Goal: Task Accomplishment & Management: Complete application form

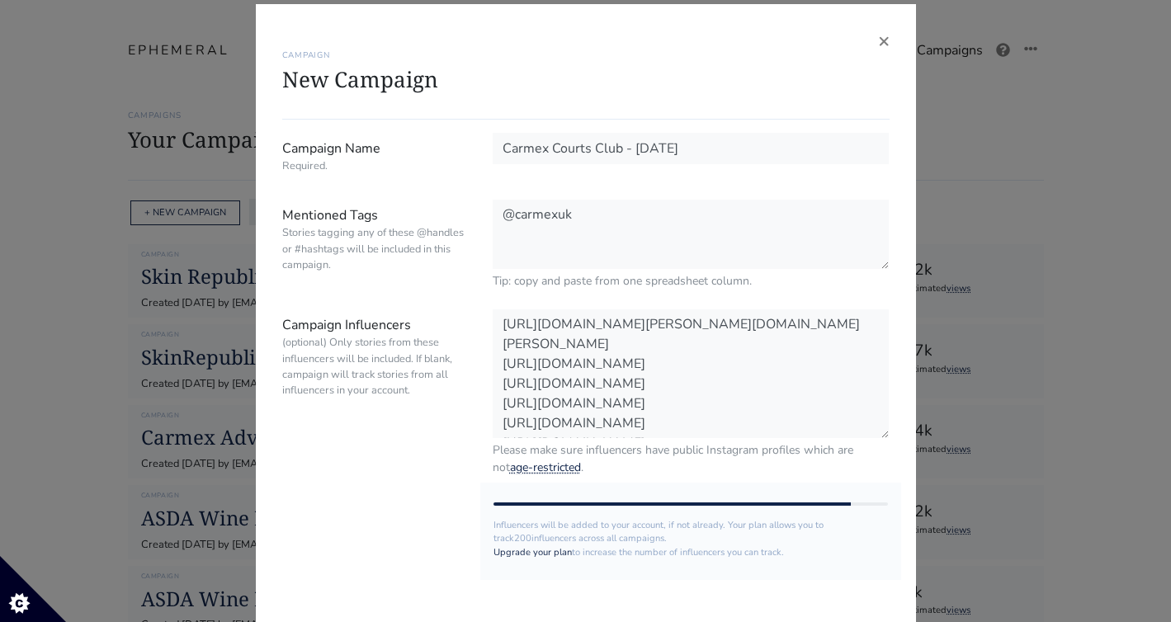
scroll to position [13, 0]
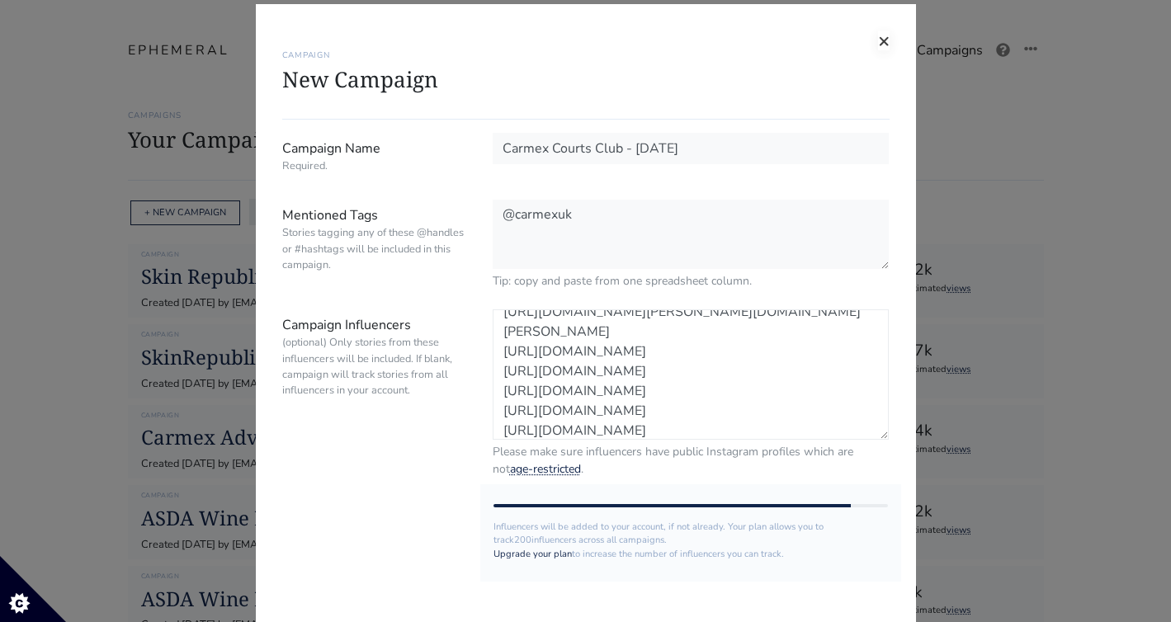
paste textarea "https://www.instagram.com/kayleigh.ilott/ https://www.instagram.com/lucykatefra…"
paste textarea "https://www.instagram.com/into.trends"
paste textarea "https://www.instagram.com/irenadworld/"
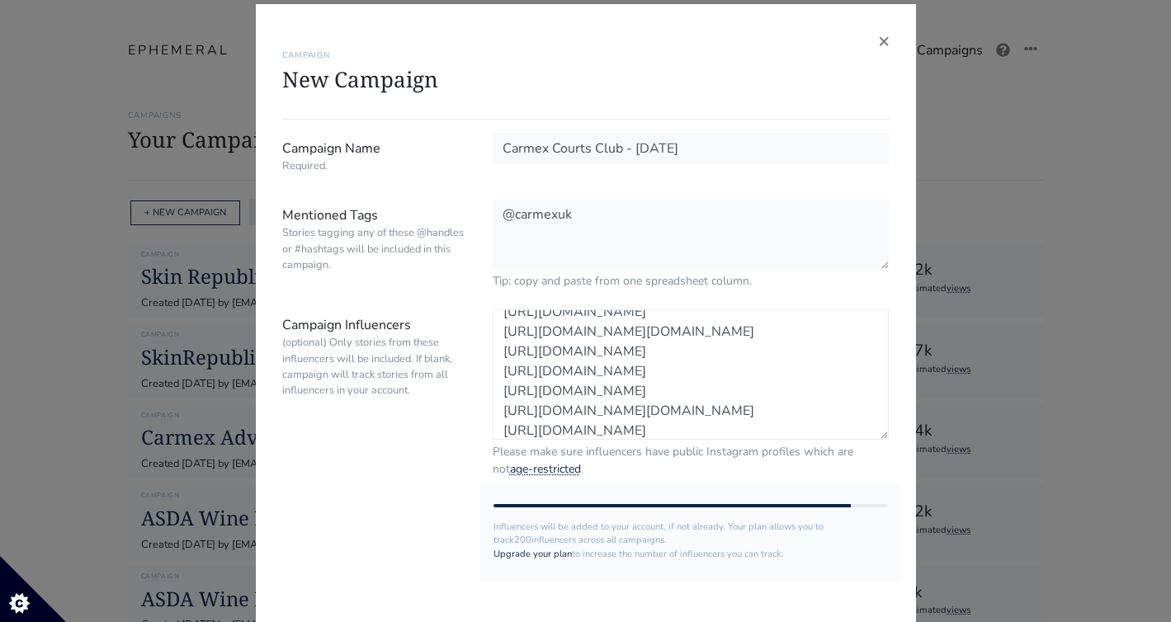
scroll to position [132, 0]
paste textarea "https://www.instagram.com/elisemodeste_/"
paste textarea "https://www.instagram.com/khloekalvina/#"
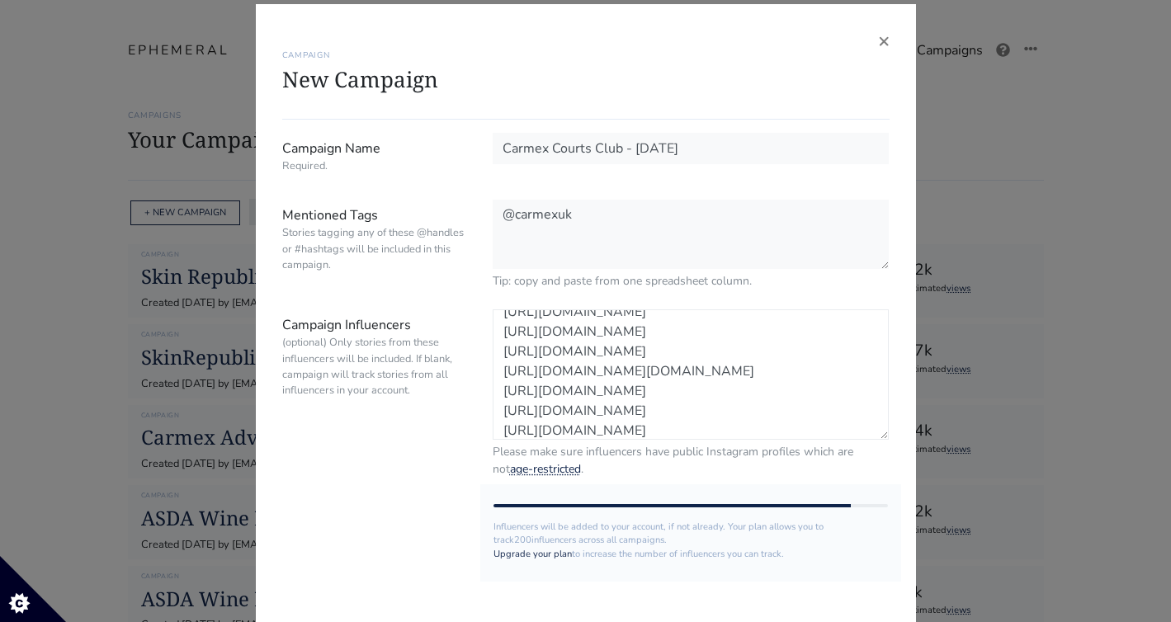
paste textarea "https://www.instagram.com/niah.ox/# https://www.instagram.com/le_chante_j/?hl=e…"
paste textarea "https://www.instagram.com/sammienicole__/"
paste textarea "https://www.instagram.com/elisemodeste_/"
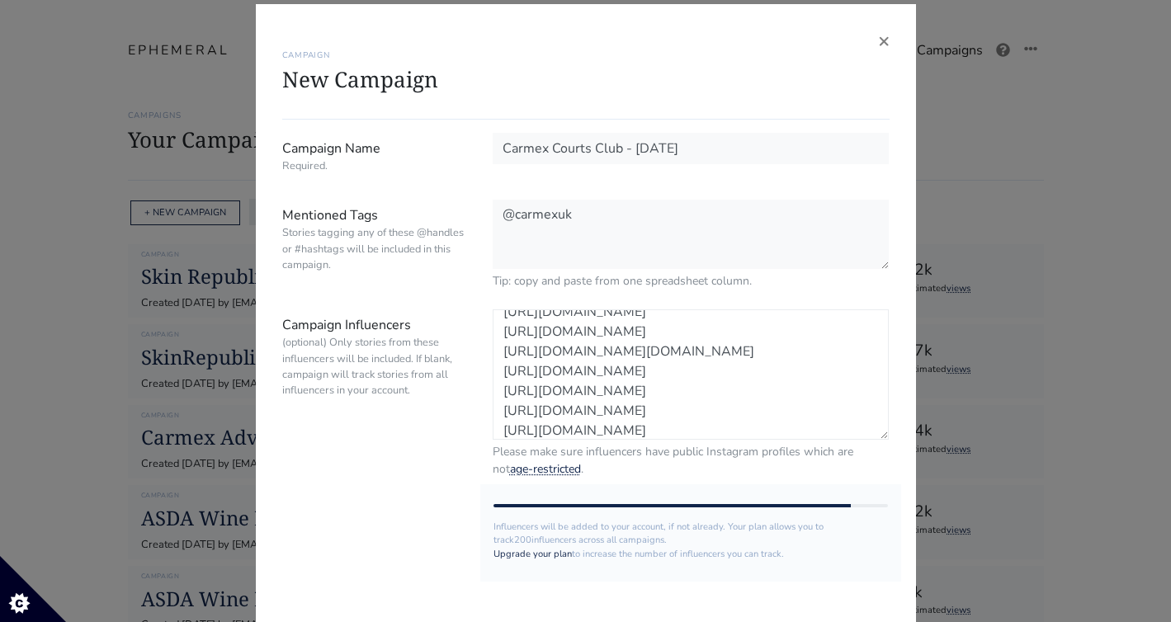
scroll to position [271, 0]
paste textarea "https://www.instagram.com/chloeandcosmetics/?hl=en-gb"
paste textarea "https://www.instagram.com/becca.scully_/"
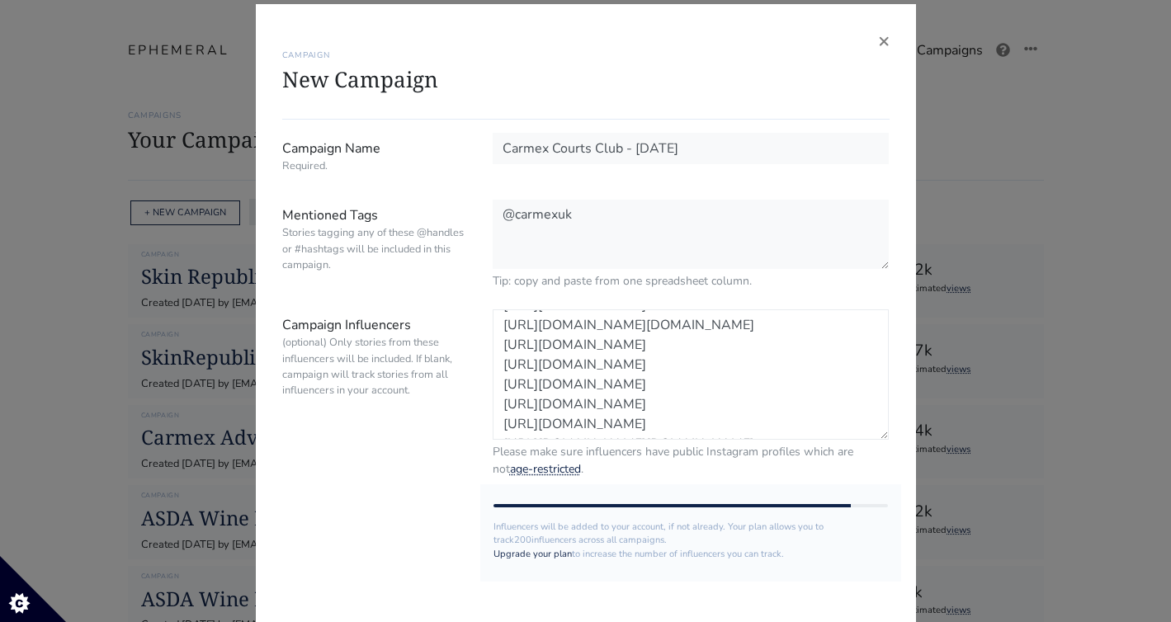
click at [769, 418] on textarea "https://www.instagram.com/robyn.weir/ https://www.instagram.com/tomclare__/ htt…" at bounding box center [691, 374] width 397 height 130
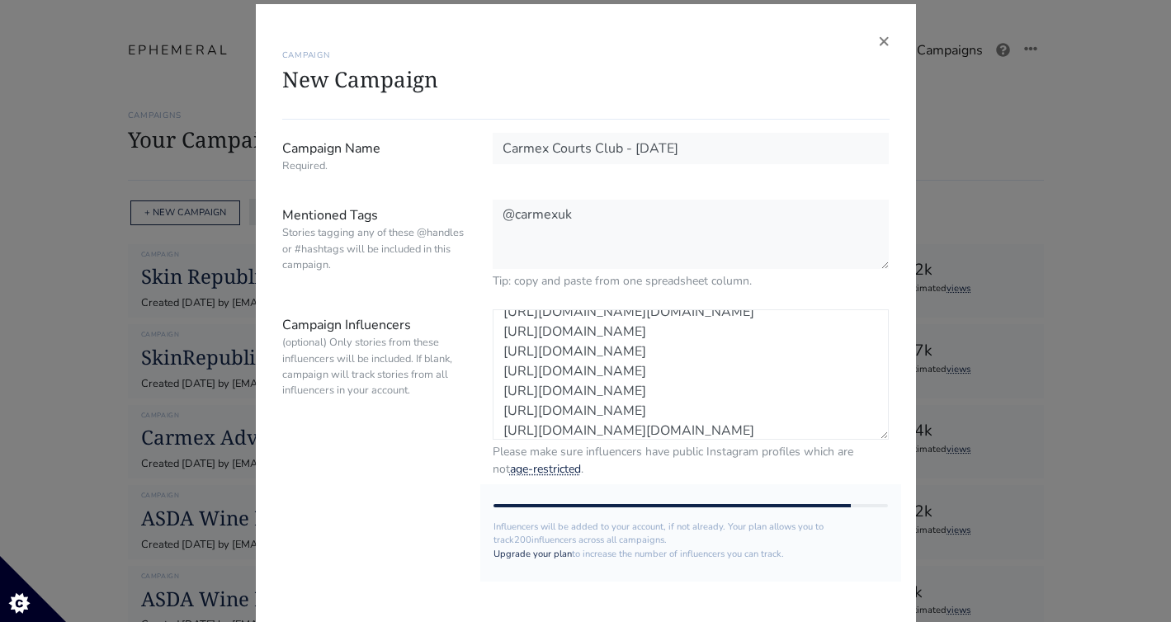
paste textarea "https://www.instagram.com/livhudsonmakeup/?hl=en"
paste textarea "https://www.instagram.com/camillaainsworth/?hl=en-gb"
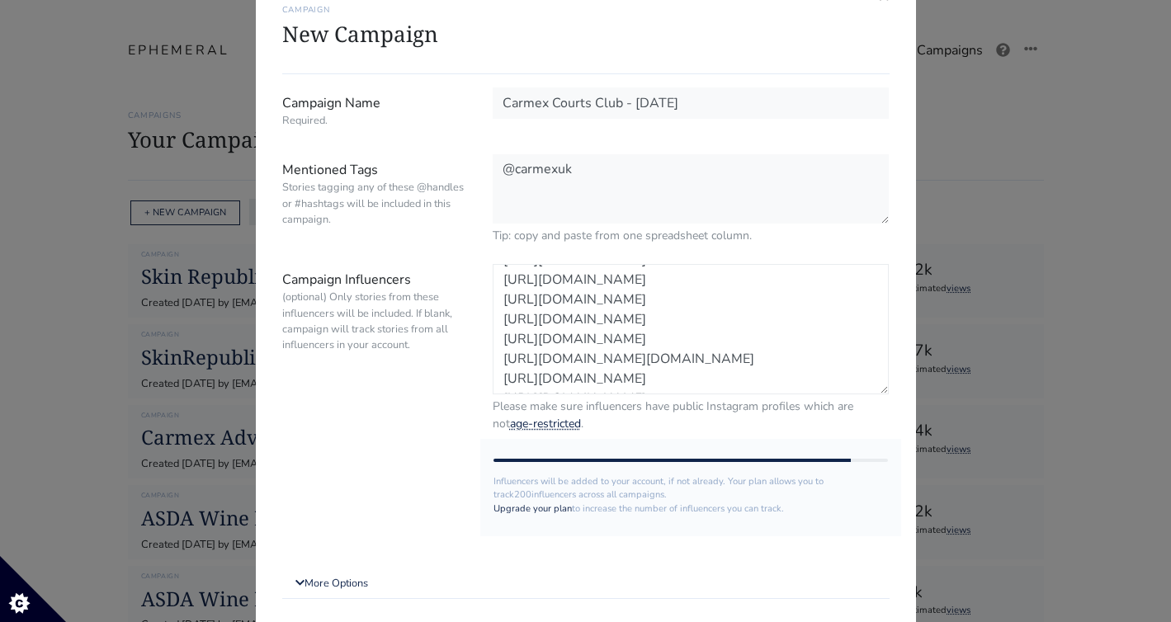
scroll to position [178, 0]
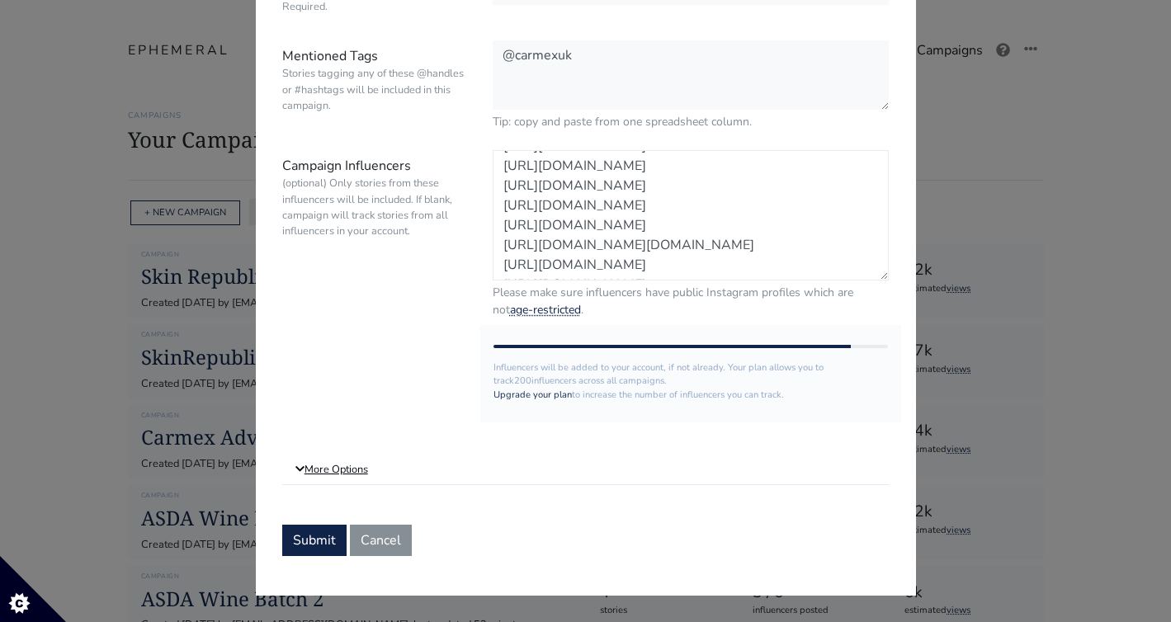
type textarea "https://www.instagram.com/robyn.weir/ https://www.instagram.com/tomclare__/ htt…"
click at [355, 467] on link "More Options" at bounding box center [585, 471] width 607 height 30
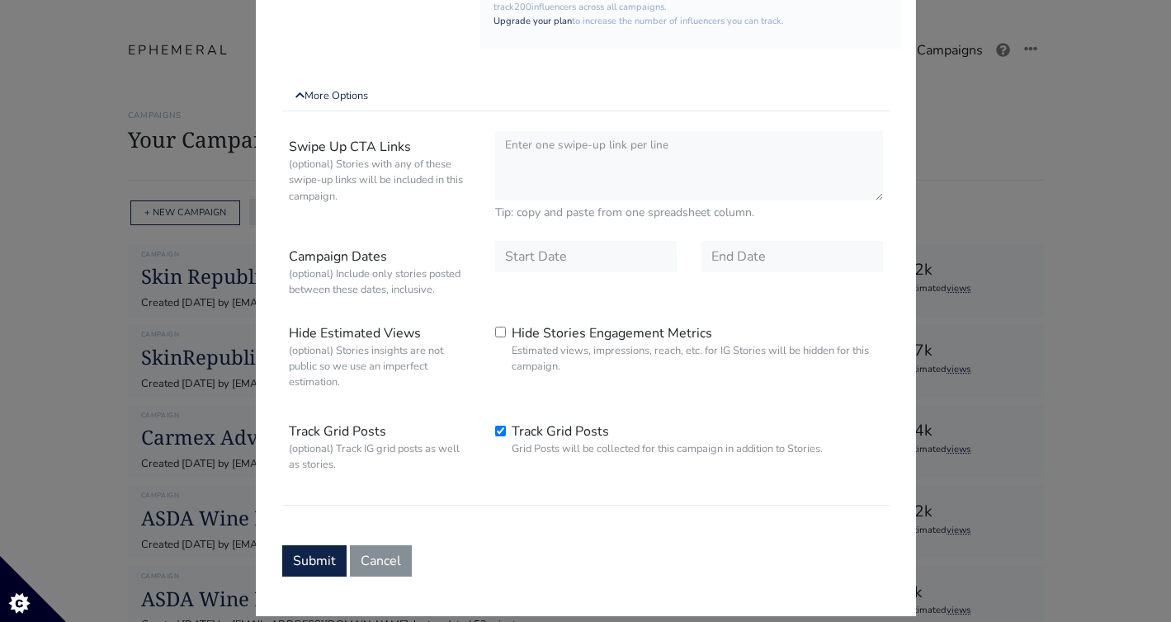
scroll to position [556, 0]
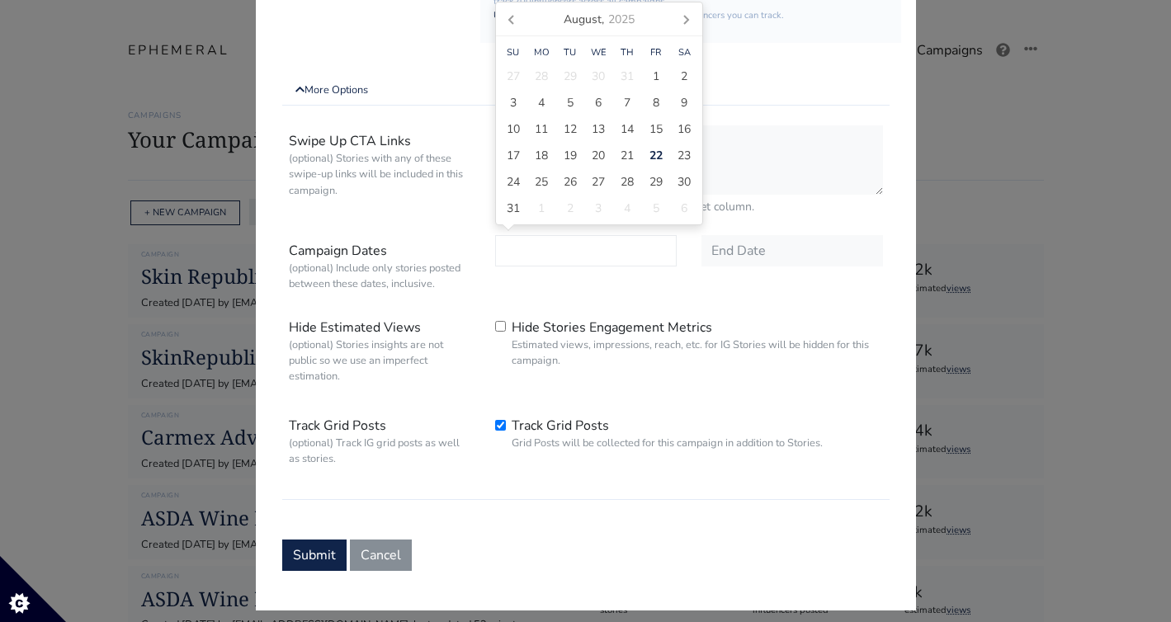
click at [558, 266] on input "text" at bounding box center [586, 250] width 182 height 31
click at [626, 157] on span "21" at bounding box center [627, 155] width 13 height 17
type input "2025-08-21"
click at [736, 262] on input "text" at bounding box center [792, 250] width 182 height 31
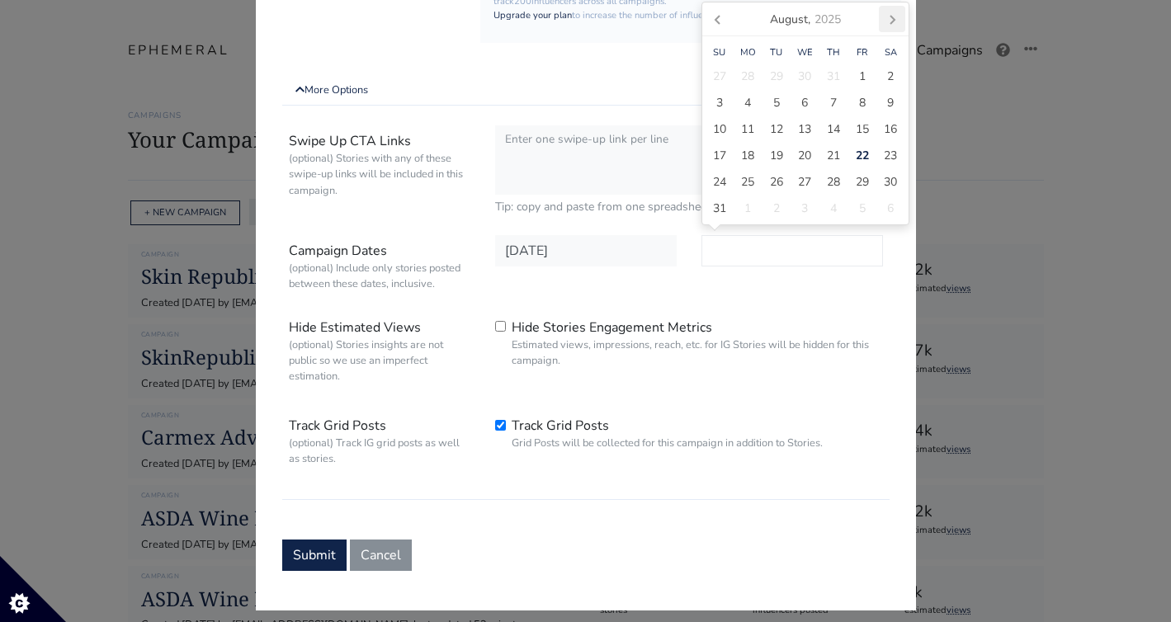
click at [890, 24] on icon at bounding box center [892, 19] width 26 height 26
click at [866, 101] on div "5" at bounding box center [862, 102] width 29 height 26
type input "2025-09-05"
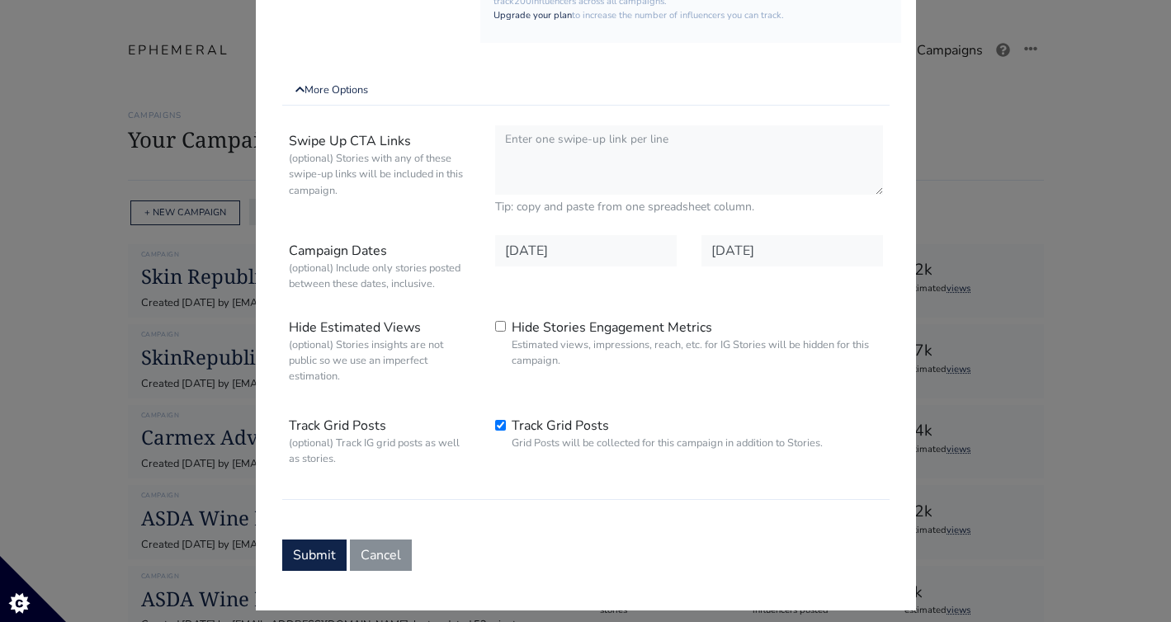
click at [808, 315] on div "Hide Stories Engagement Metrics Estimated views, impressions, reach, etc. for I…" at bounding box center [689, 345] width 413 height 66
click at [317, 548] on button "Submit" at bounding box center [314, 555] width 64 height 31
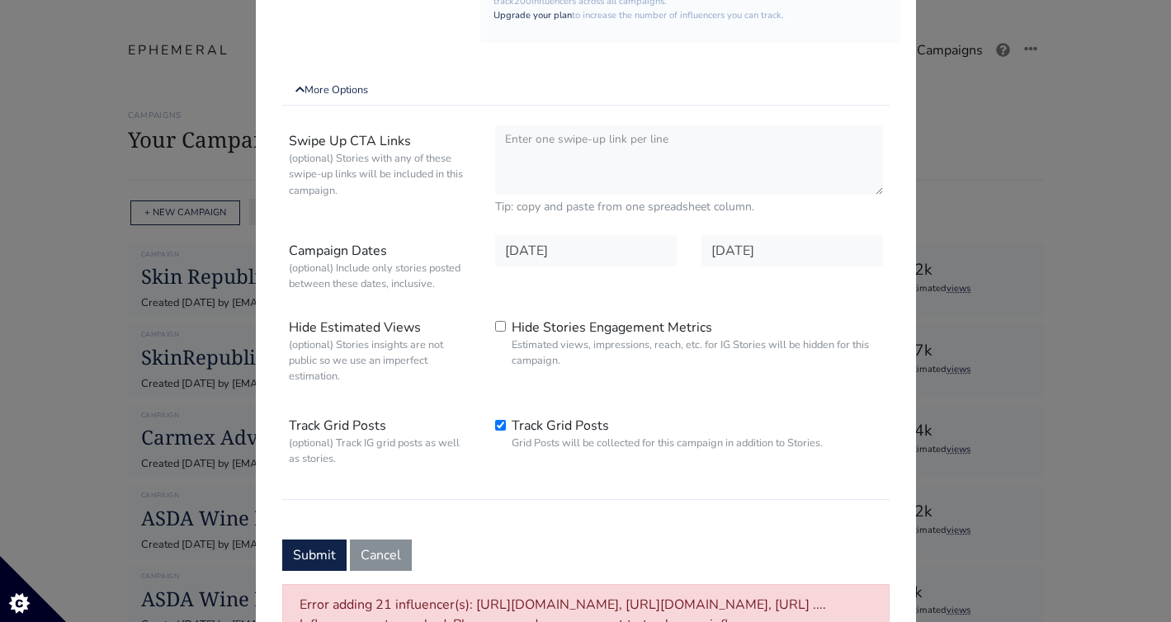
scroll to position [665, 0]
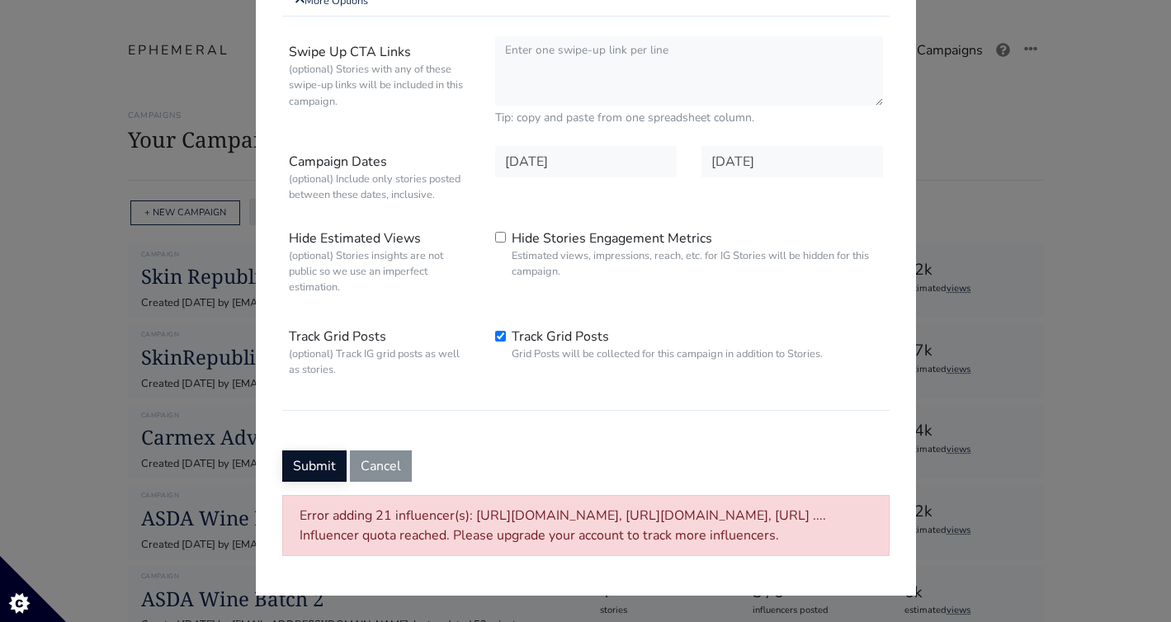
click at [318, 451] on button "Submit" at bounding box center [314, 466] width 64 height 31
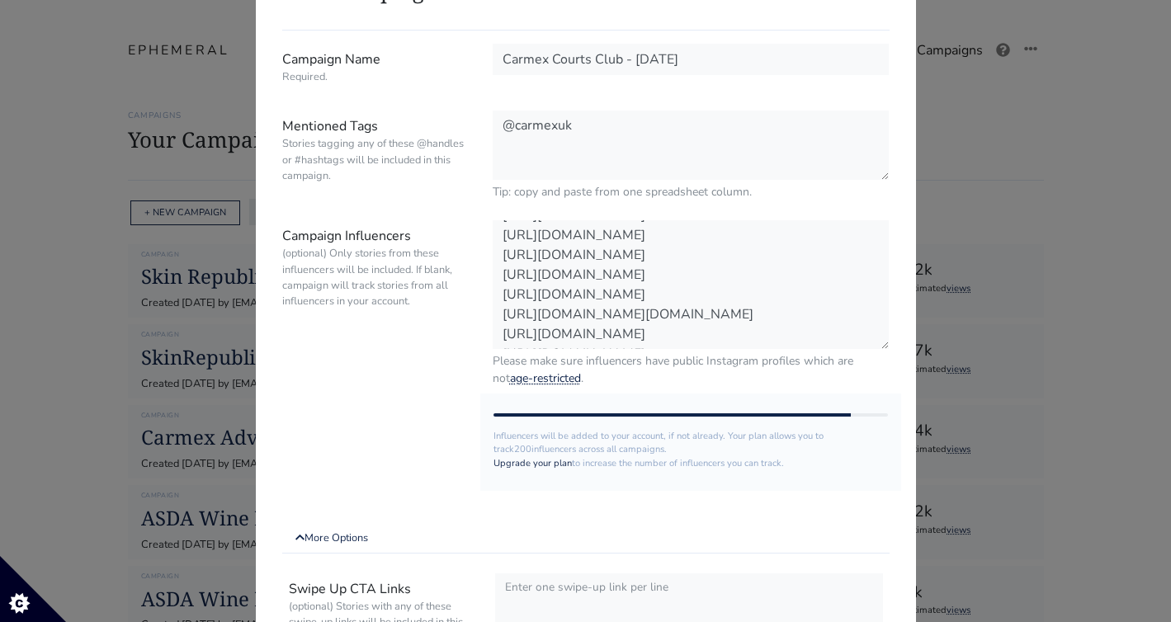
scroll to position [102, 0]
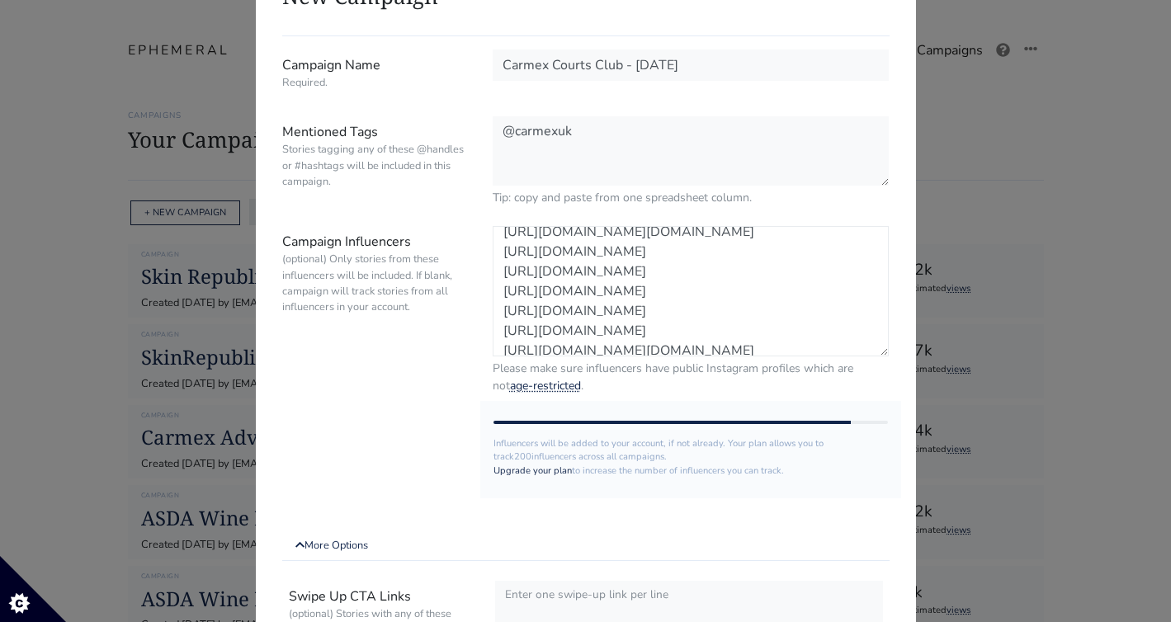
click at [765, 251] on textarea "https://www.instagram.com/robyn.weir/ https://www.instagram.com/tomclare__/ htt…" at bounding box center [691, 291] width 397 height 130
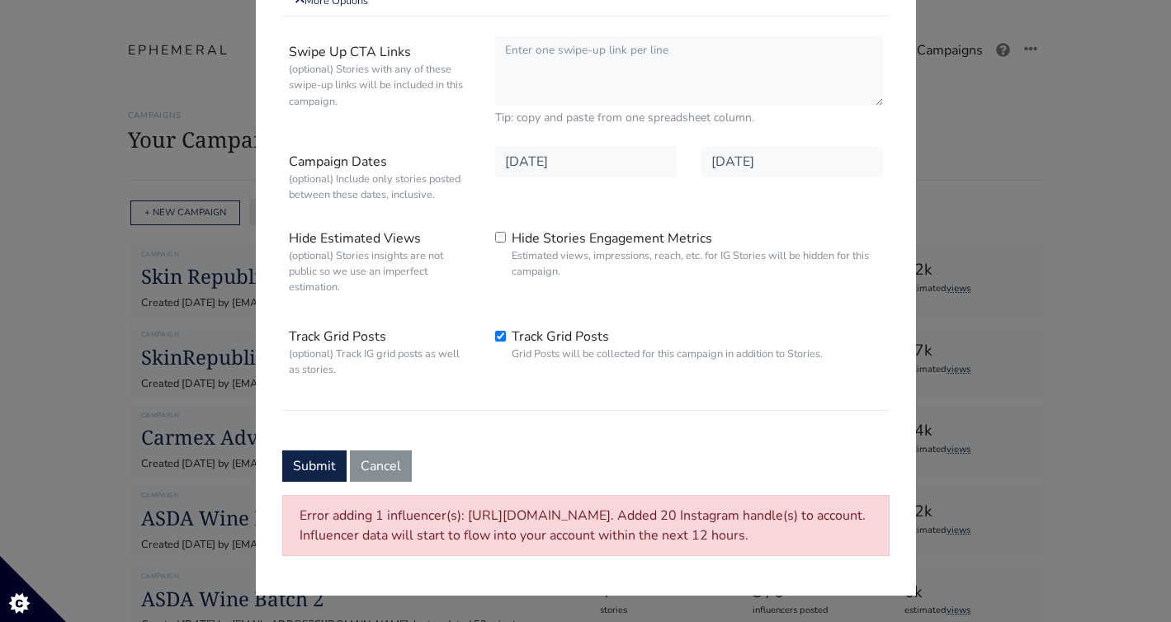
click at [323, 448] on form "Campaign Name Required. Carmex Courts Club - 21/08/2025 Mentioned Tags Stories …" at bounding box center [585, 32] width 607 height 1050
click at [316, 460] on button "Submit" at bounding box center [314, 466] width 64 height 31
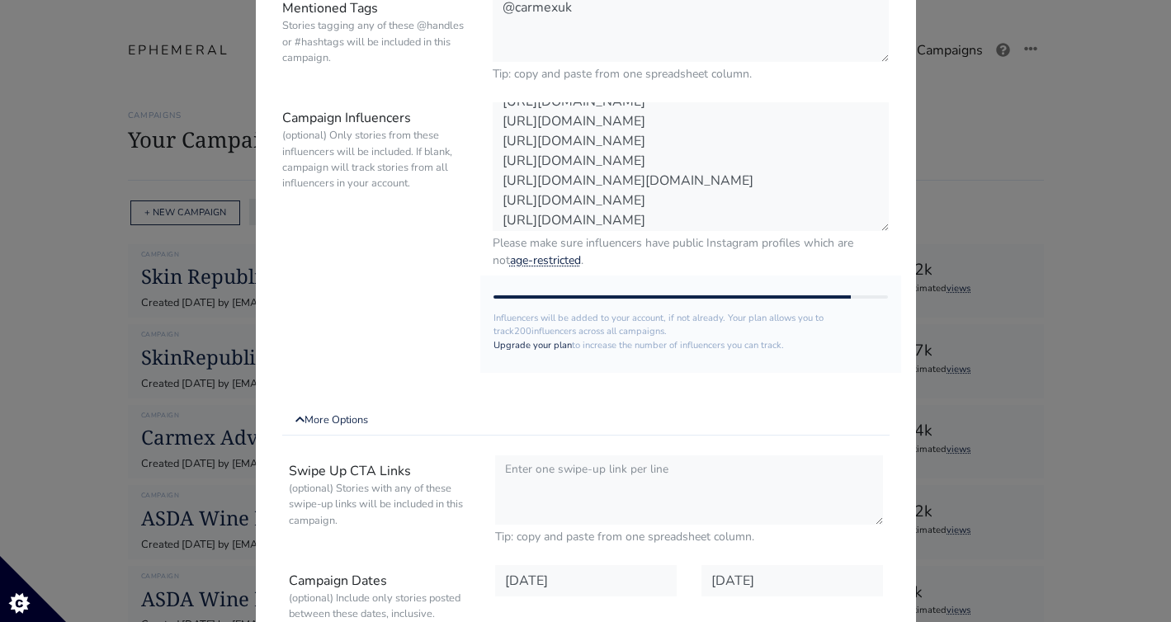
scroll to position [0, 0]
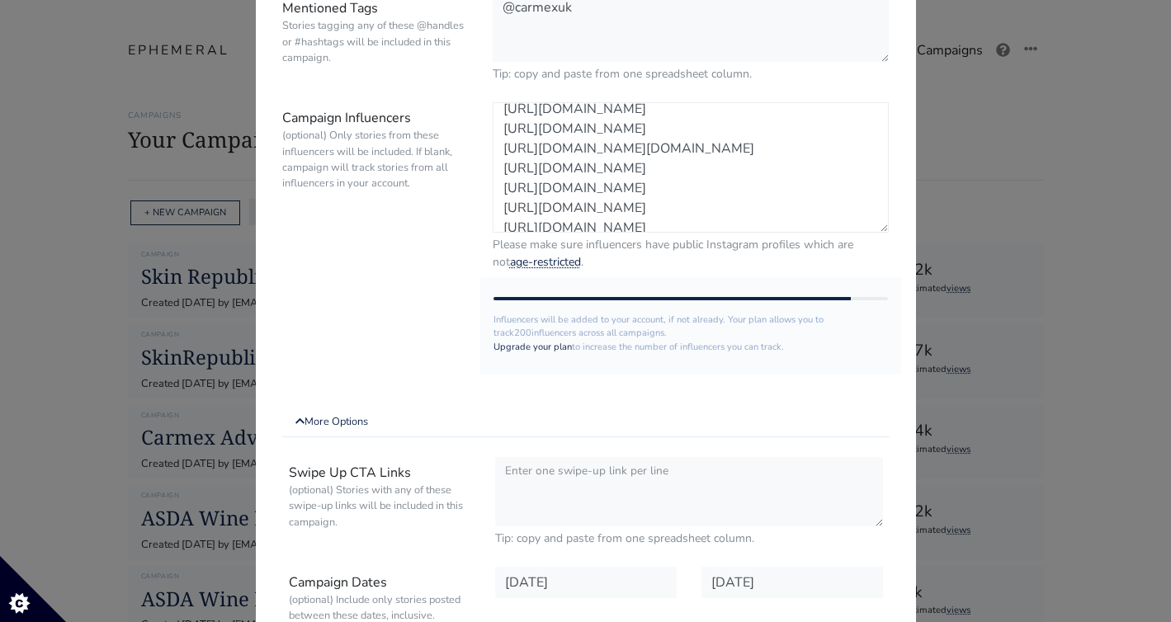
click at [738, 130] on textarea "https://www.instagram.com/robyn.weir/ https://www.instagram.com/tomclare__/ htt…" at bounding box center [691, 167] width 397 height 130
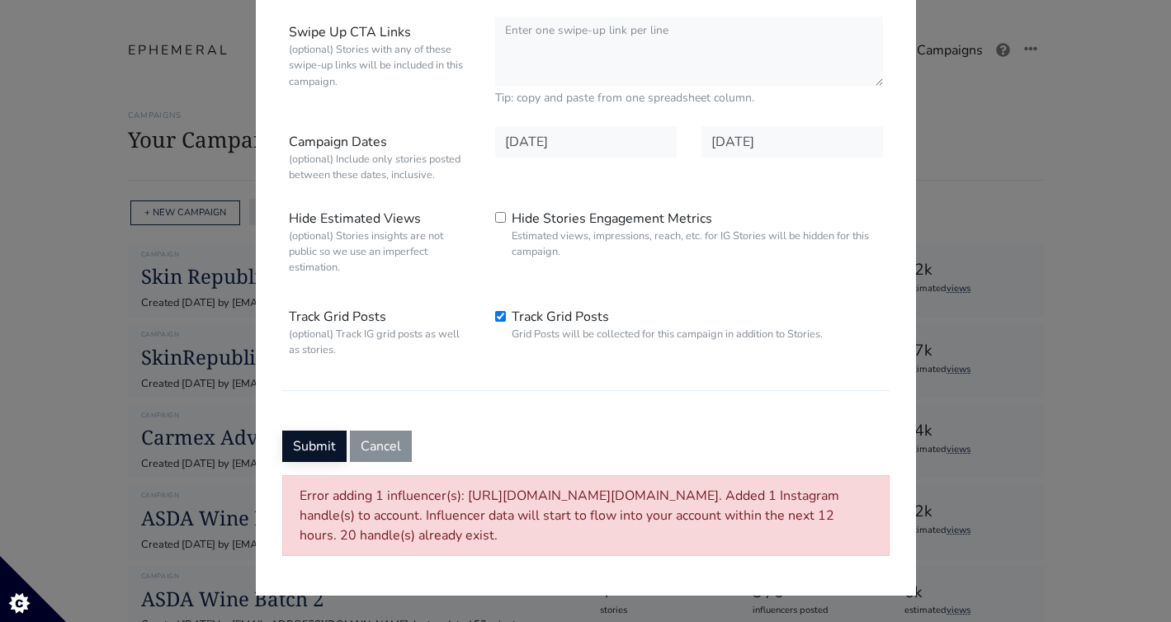
type textarea "https://www.instagram.com/robyn.weir/ https://www.instagram.com/tomclare__/ htt…"
click at [329, 437] on button "Submit" at bounding box center [314, 446] width 64 height 31
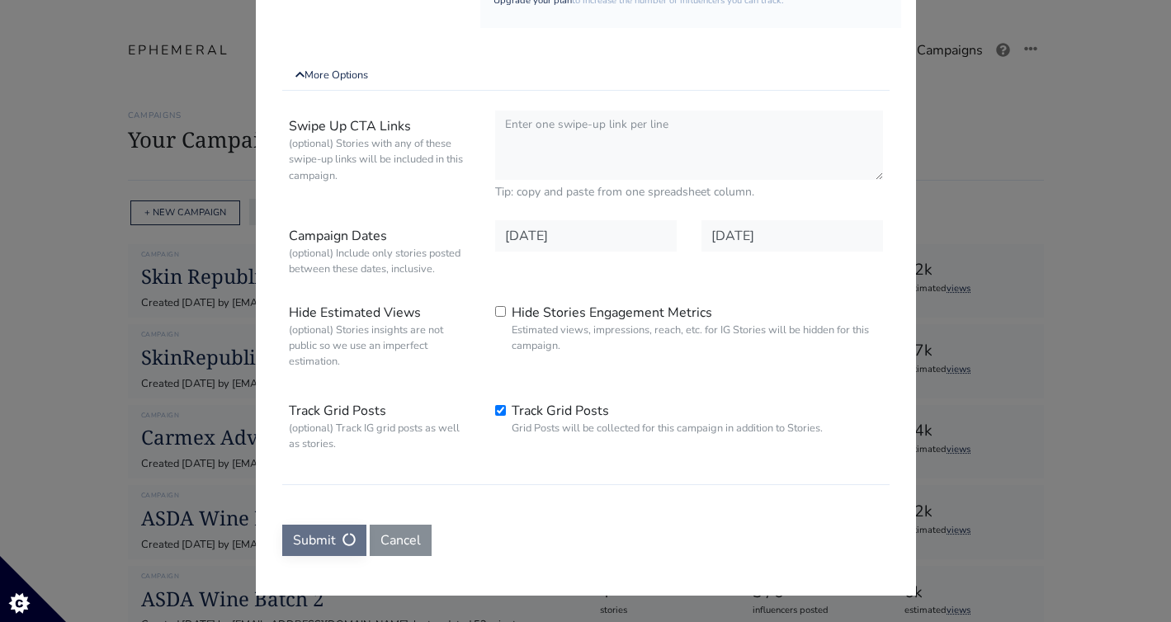
scroll to position [0, 0]
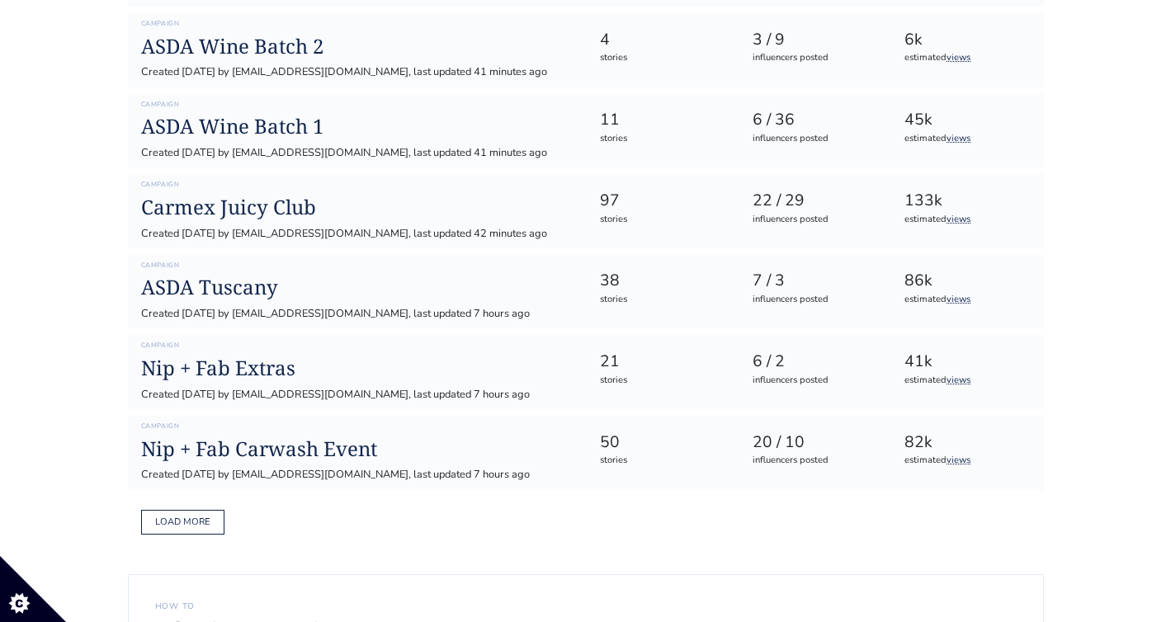
scroll to position [555, 0]
click at [207, 525] on button "Load more" at bounding box center [182, 521] width 83 height 26
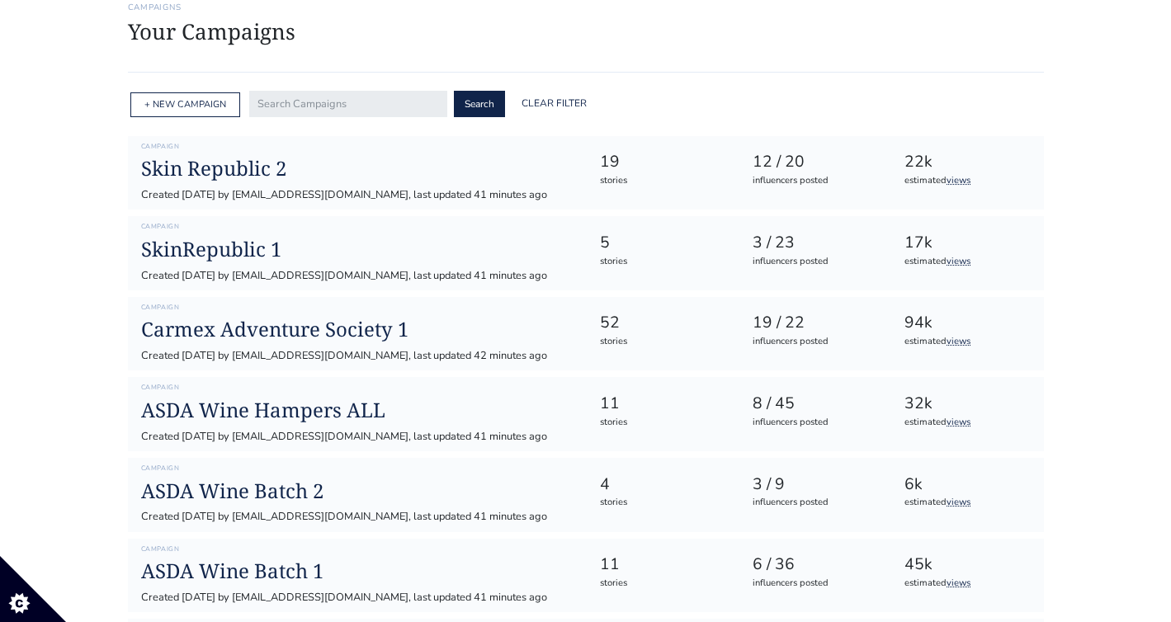
scroll to position [0, 0]
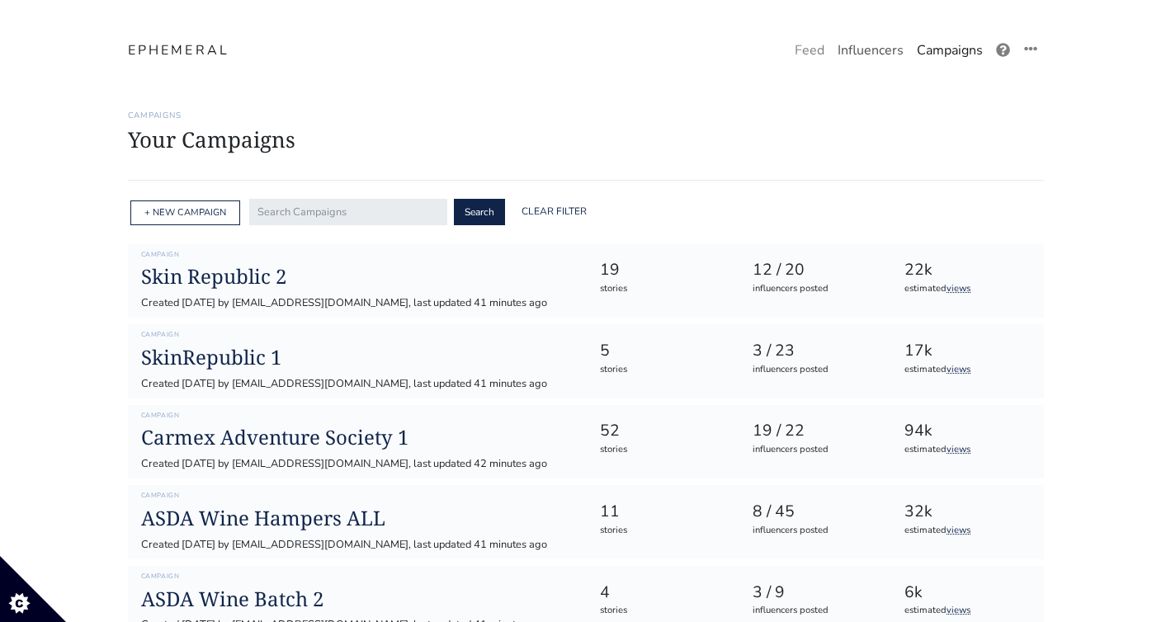
click at [871, 40] on link "Influencers" at bounding box center [870, 50] width 79 height 33
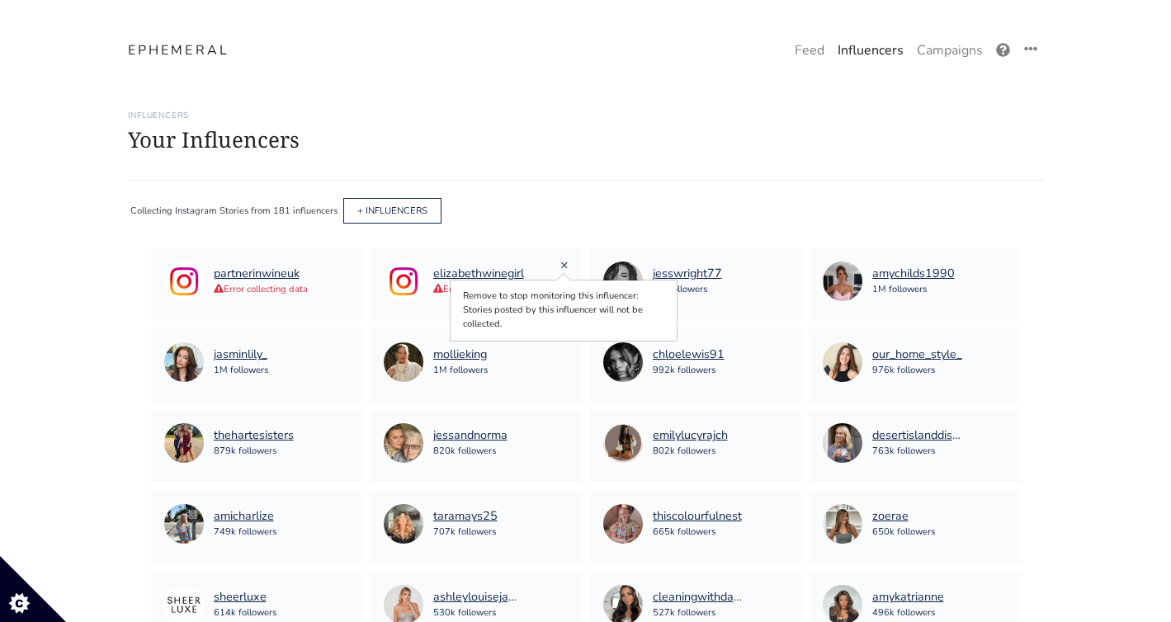
click at [568, 261] on link "×" at bounding box center [564, 265] width 8 height 18
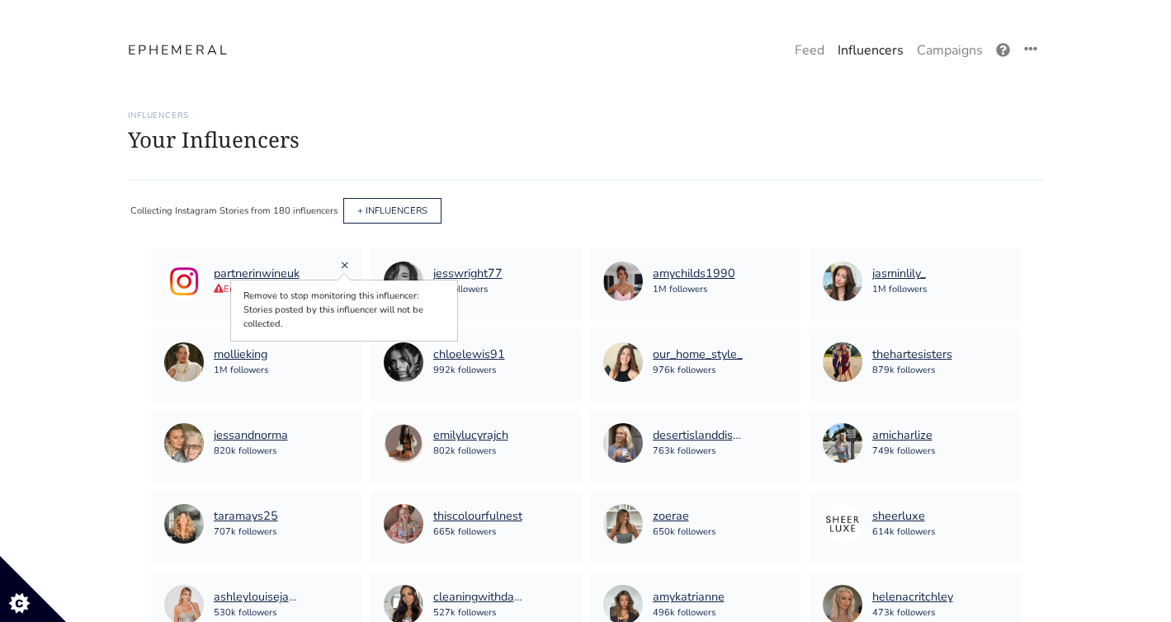
click at [341, 262] on link "×" at bounding box center [345, 265] width 8 height 18
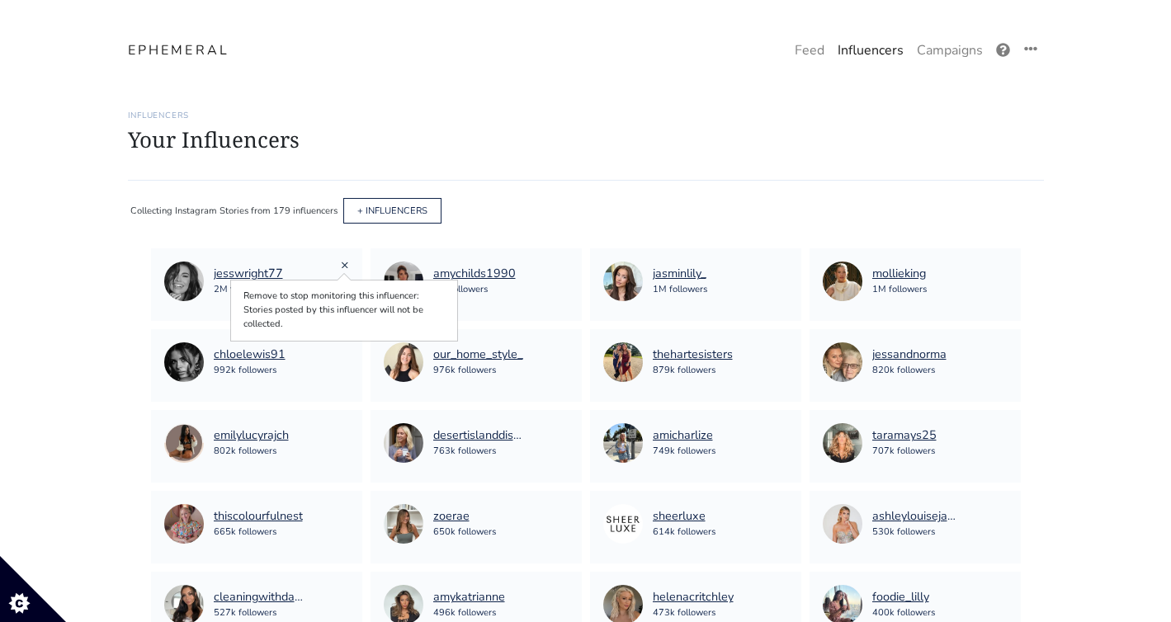
click at [343, 263] on link "×" at bounding box center [345, 265] width 8 height 18
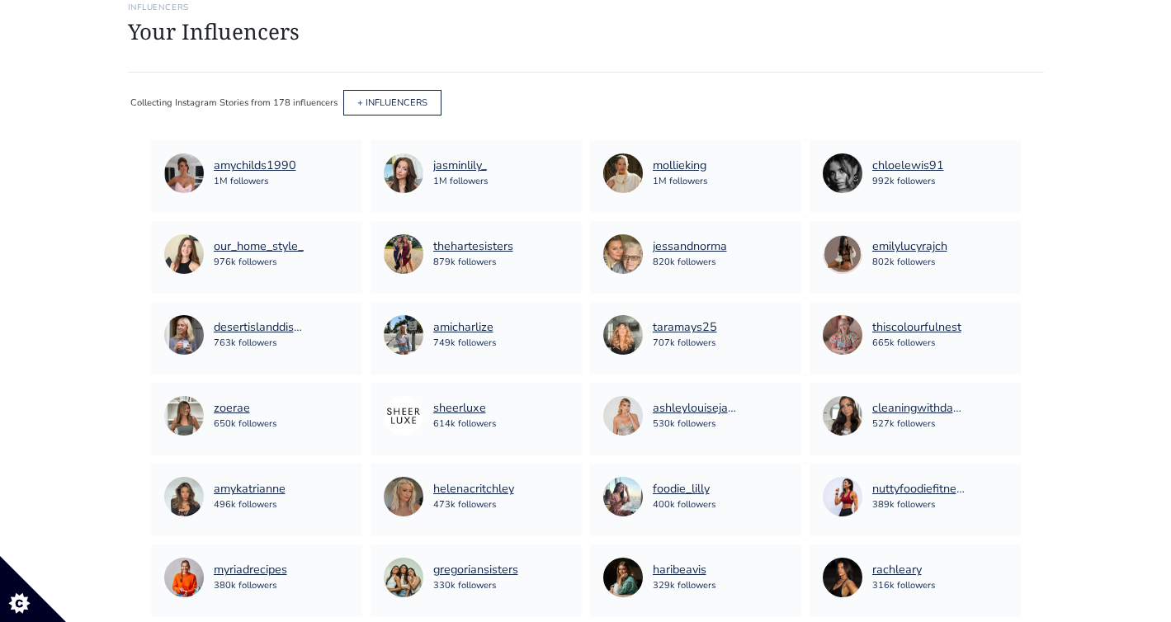
scroll to position [147, 0]
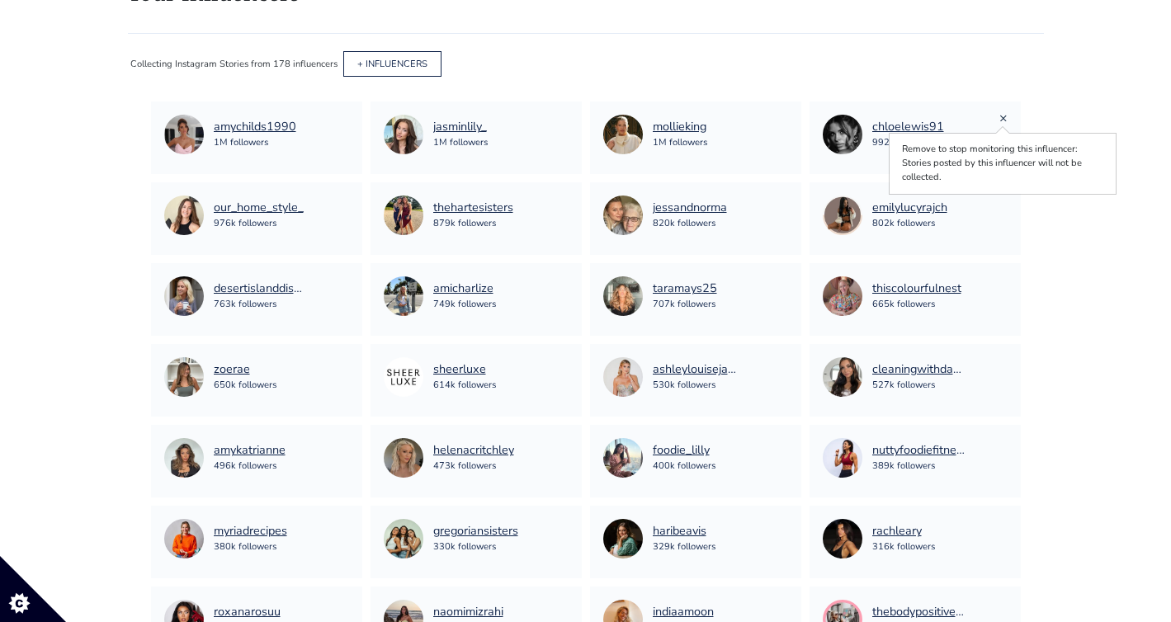
click at [1006, 116] on link "×" at bounding box center [1003, 118] width 8 height 18
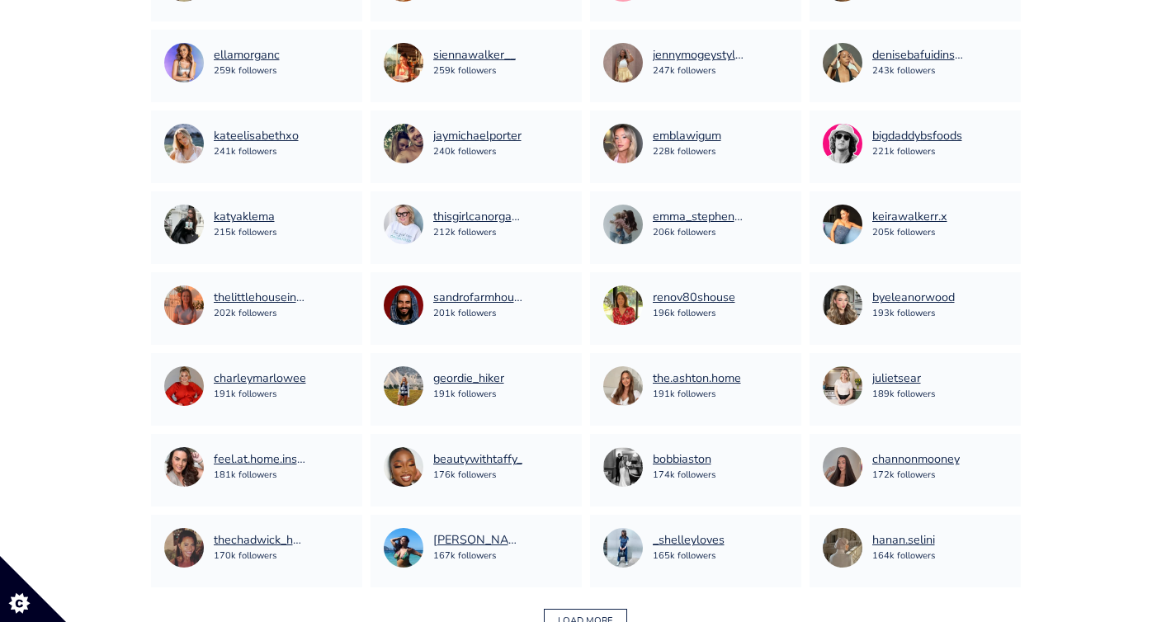
scroll to position [1065, 0]
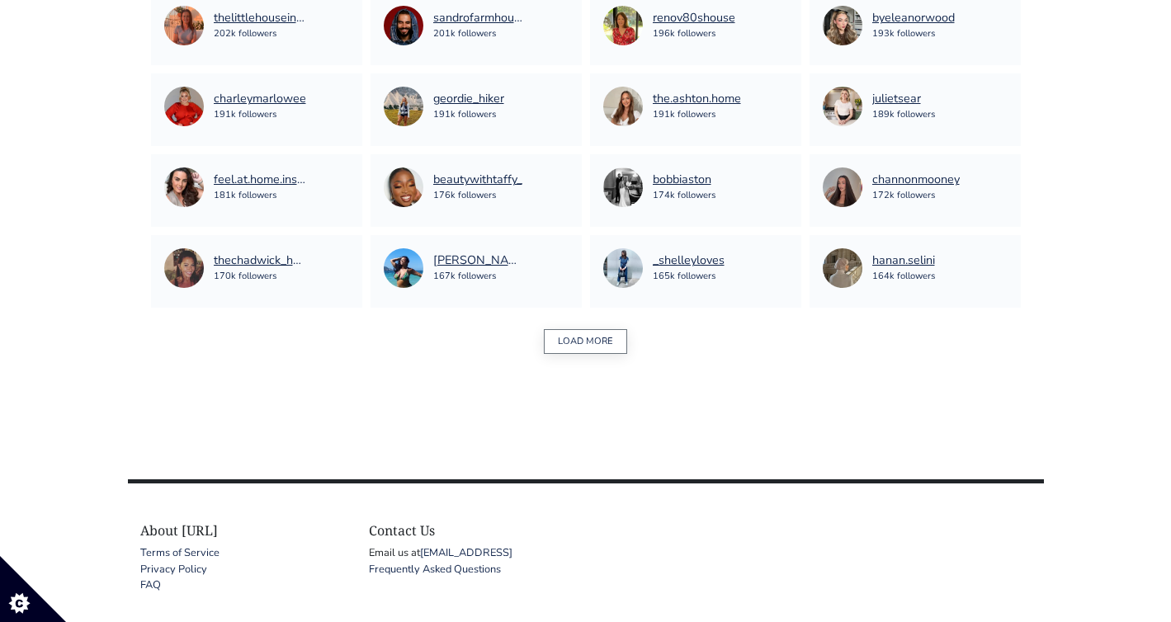
click at [582, 351] on button "LOAD MORE" at bounding box center [585, 342] width 83 height 26
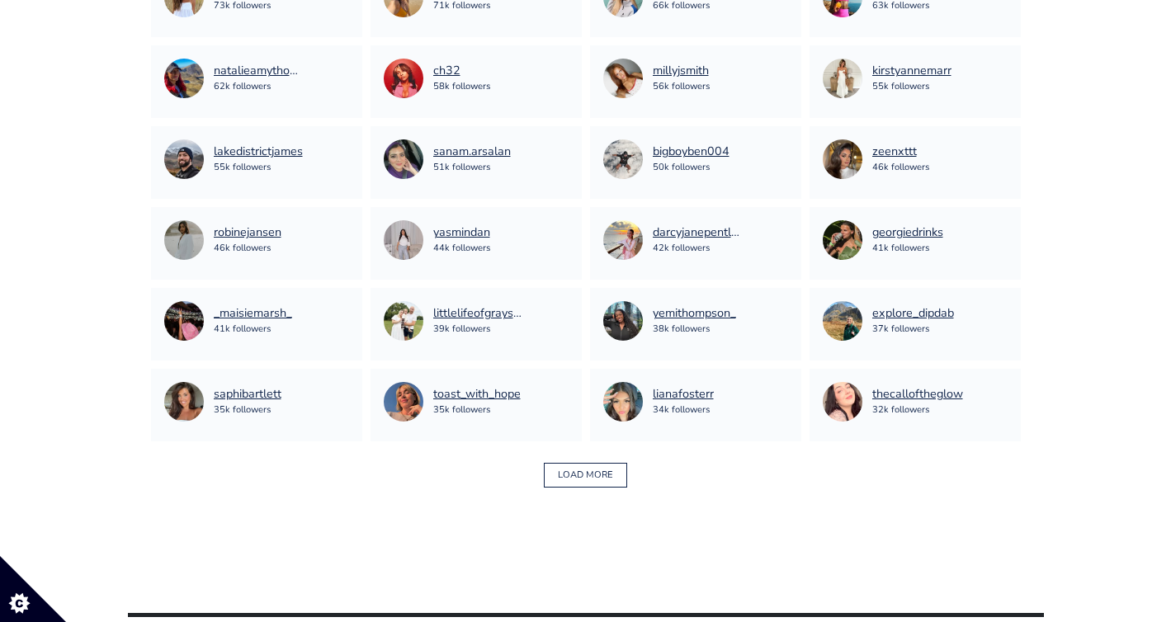
scroll to position [2379, 0]
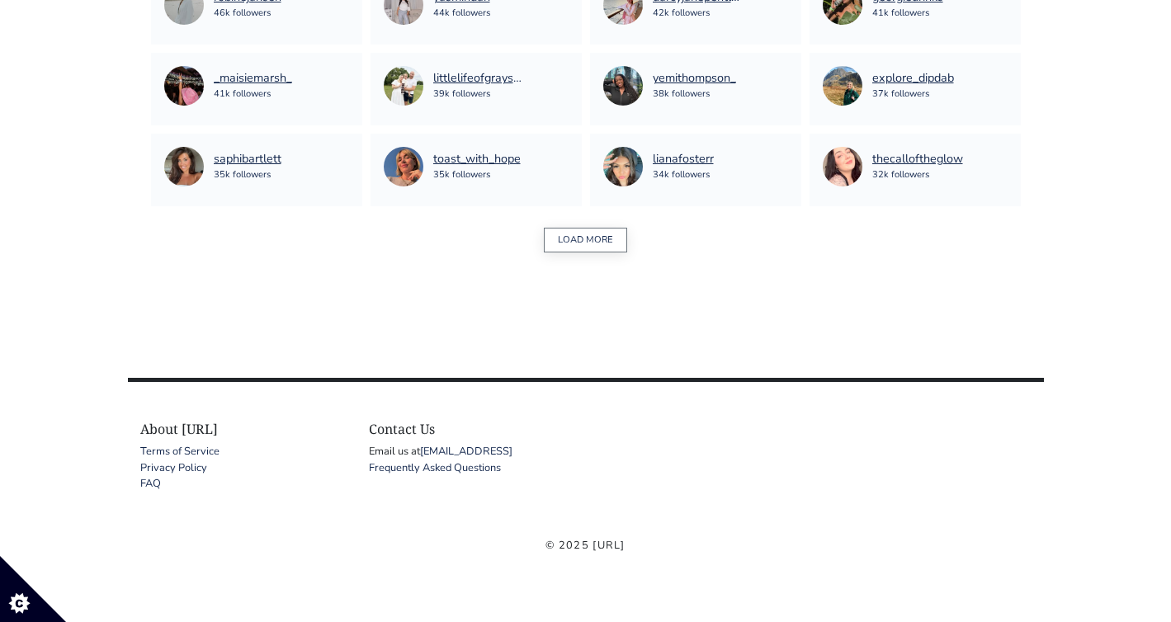
click at [596, 236] on button "LOAD MORE" at bounding box center [585, 241] width 83 height 26
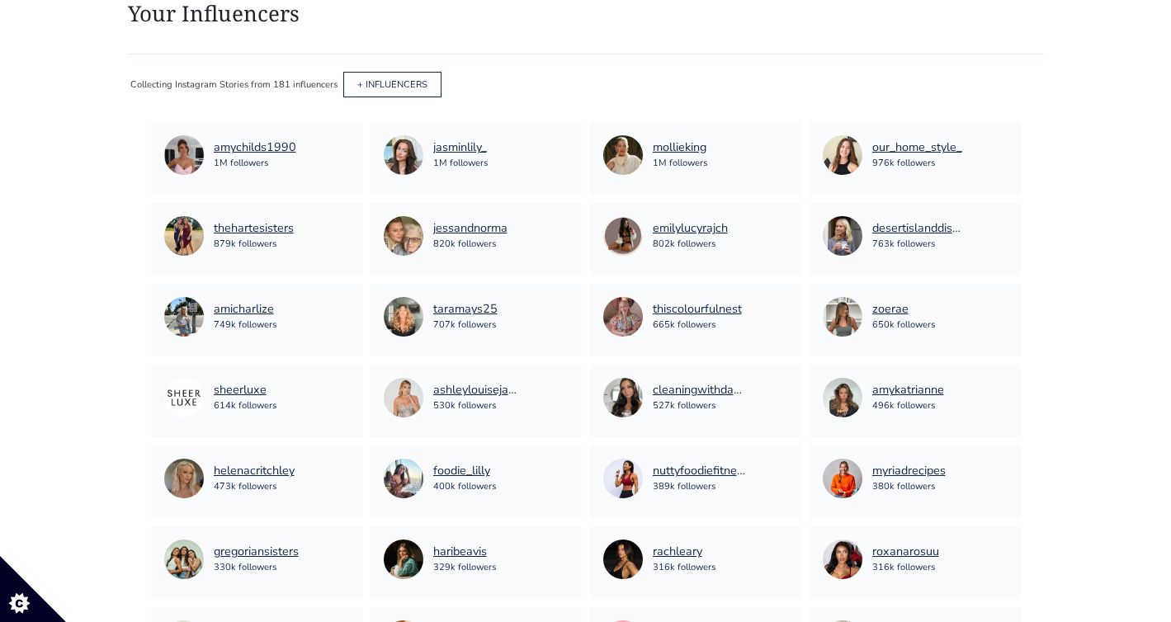
scroll to position [168, 0]
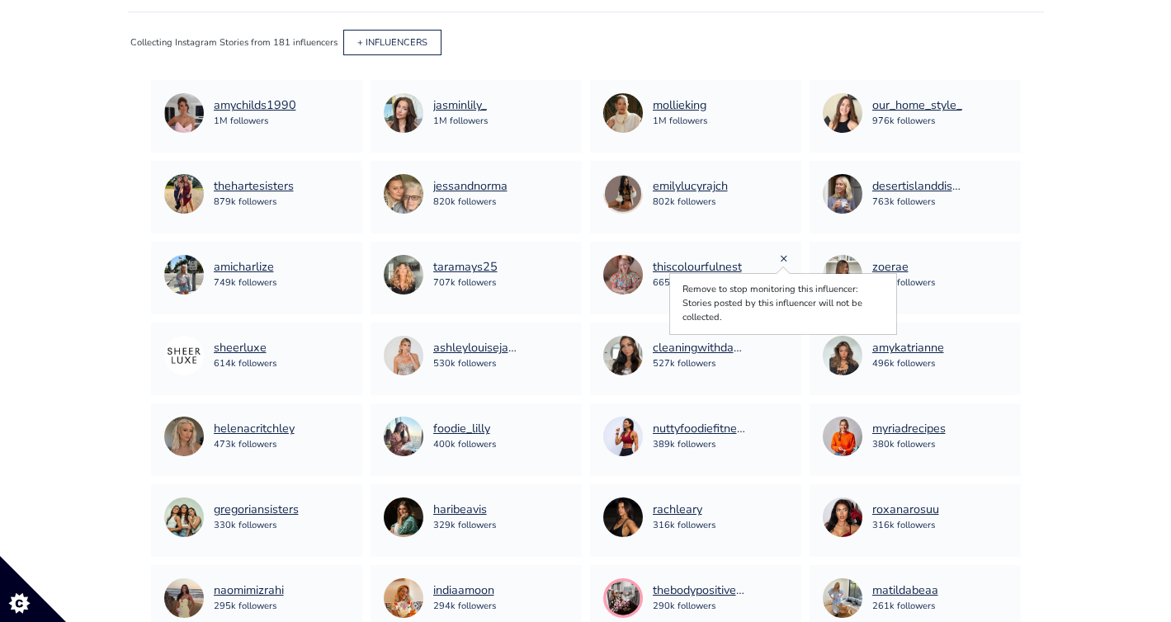
click at [786, 258] on link "×" at bounding box center [784, 258] width 8 height 18
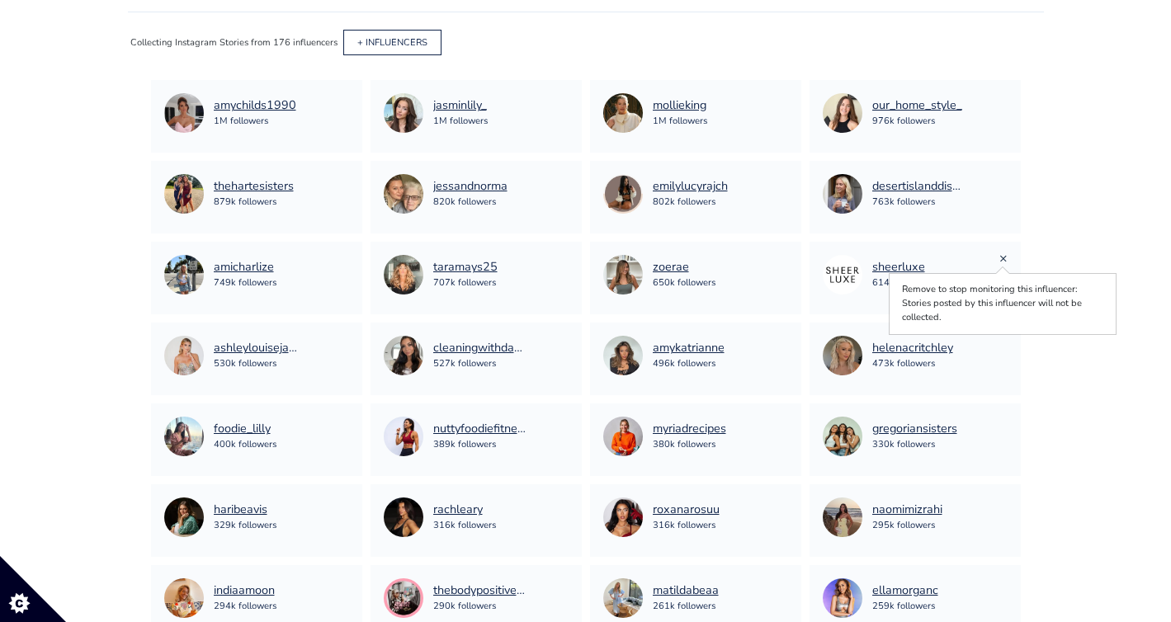
click at [1001, 255] on link "×" at bounding box center [1003, 258] width 8 height 18
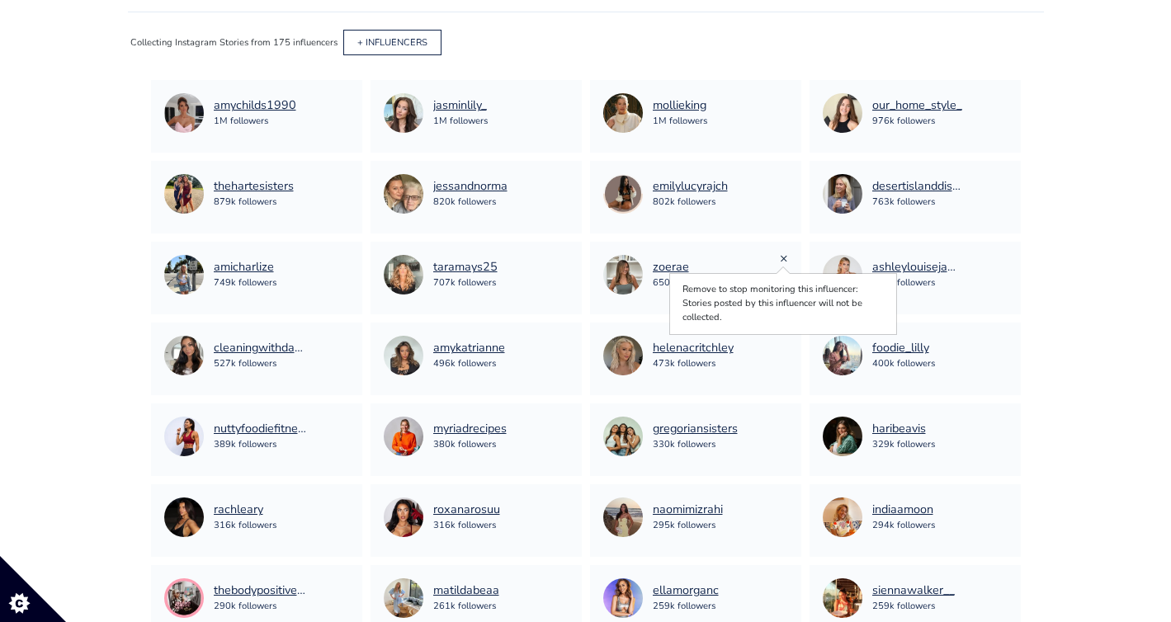
click at [784, 257] on link "×" at bounding box center [784, 258] width 8 height 18
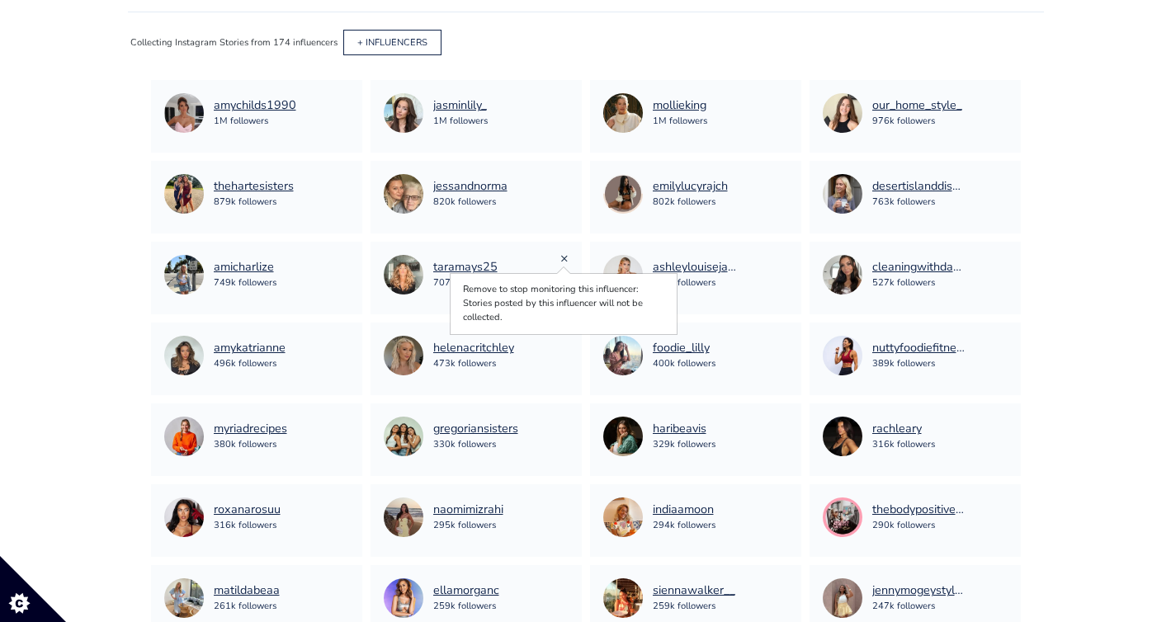
click at [564, 256] on link "×" at bounding box center [564, 258] width 8 height 18
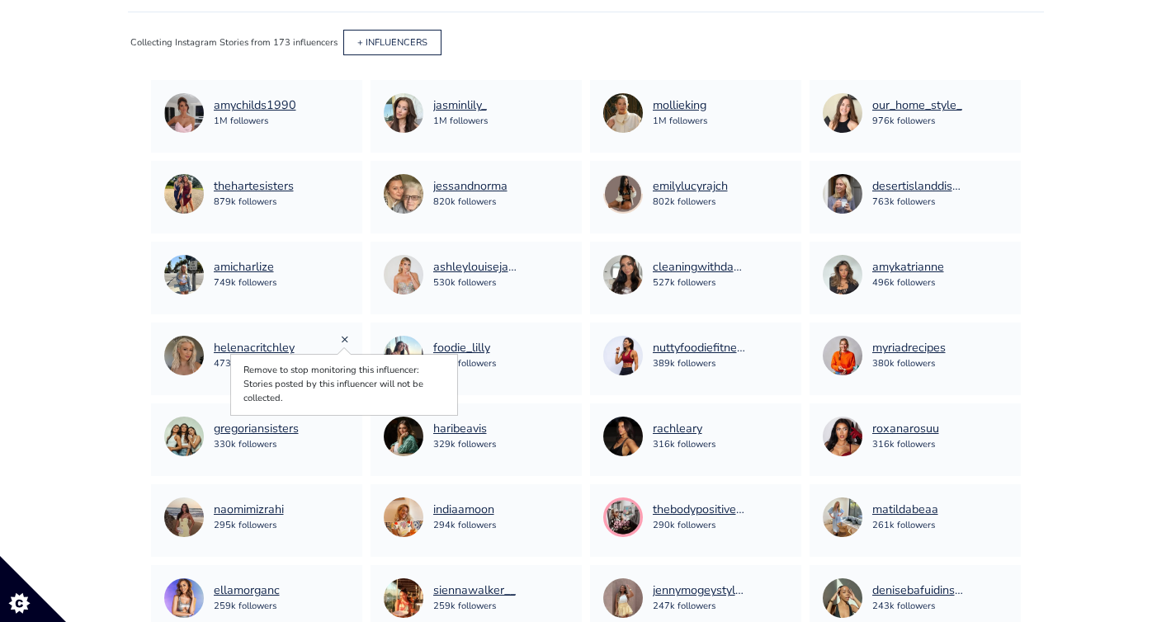
click at [343, 335] on link "×" at bounding box center [345, 339] width 8 height 18
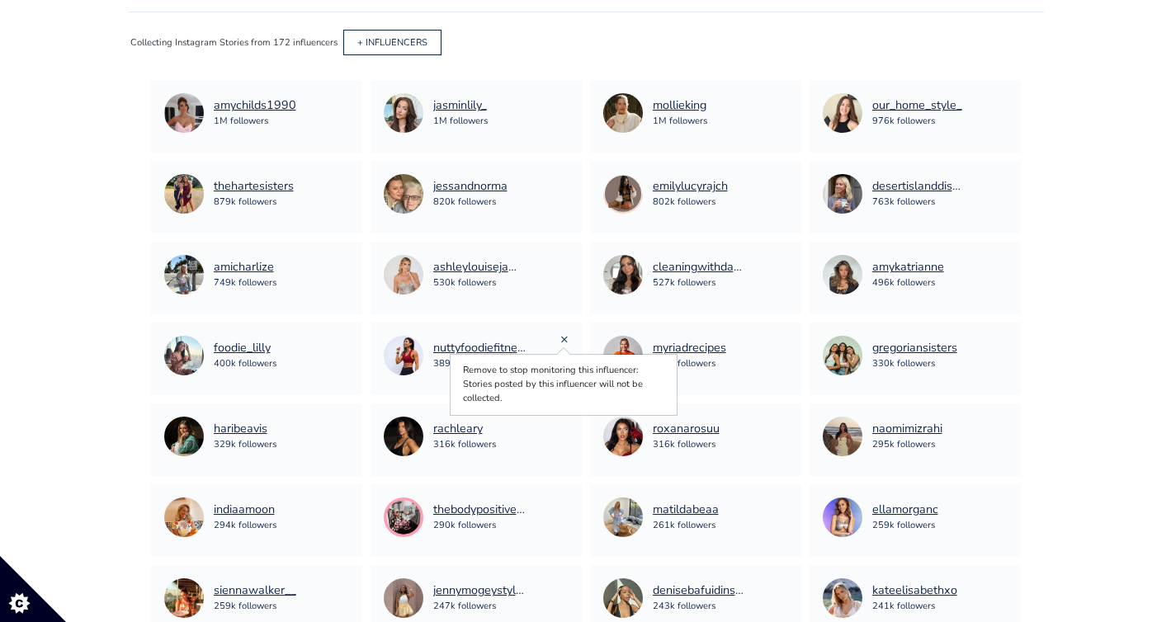
click at [561, 341] on link "×" at bounding box center [564, 339] width 8 height 18
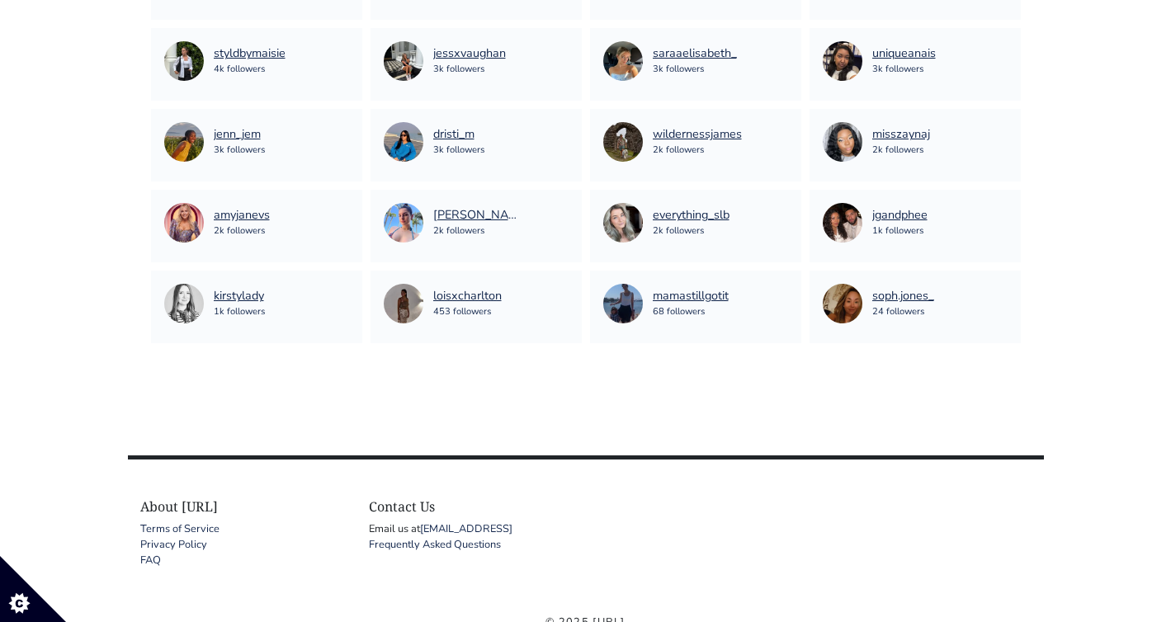
scroll to position [3208, 0]
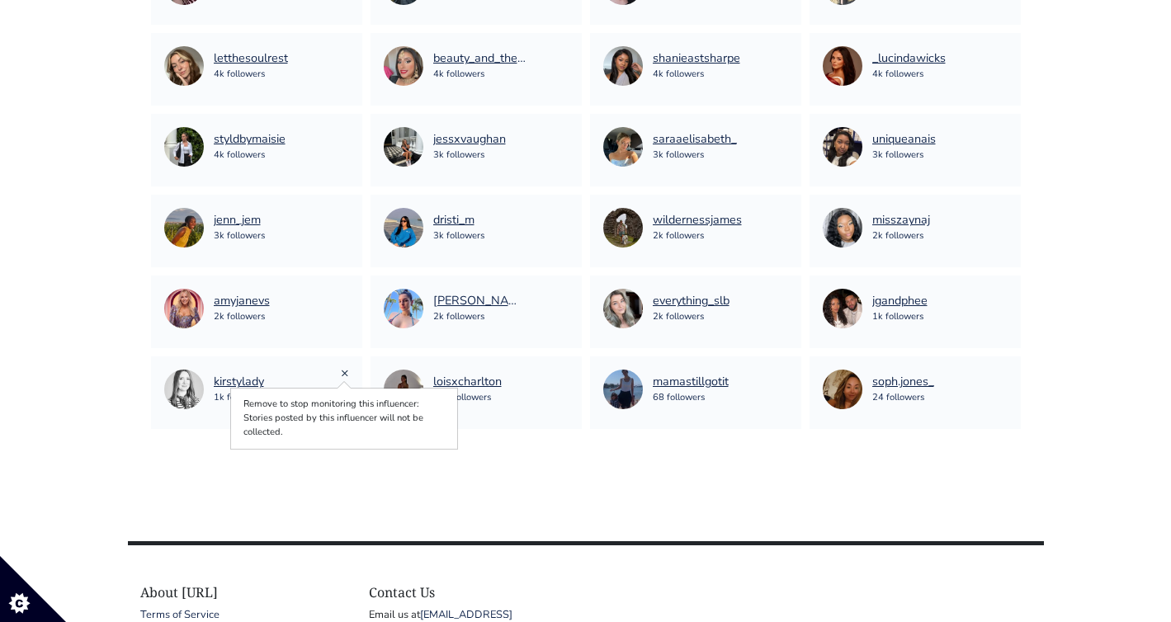
click at [342, 371] on link "×" at bounding box center [345, 373] width 8 height 18
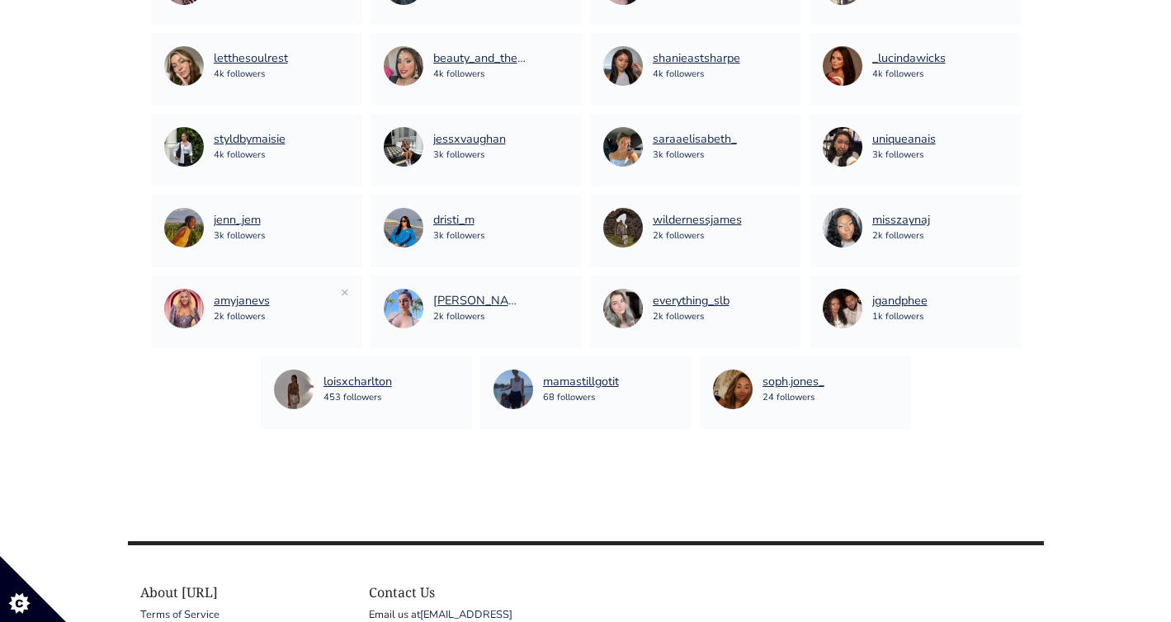
click at [339, 295] on div "amyjanevs 2k followers" at bounding box center [256, 309] width 185 height 40
click at [344, 291] on link "×" at bounding box center [345, 292] width 8 height 18
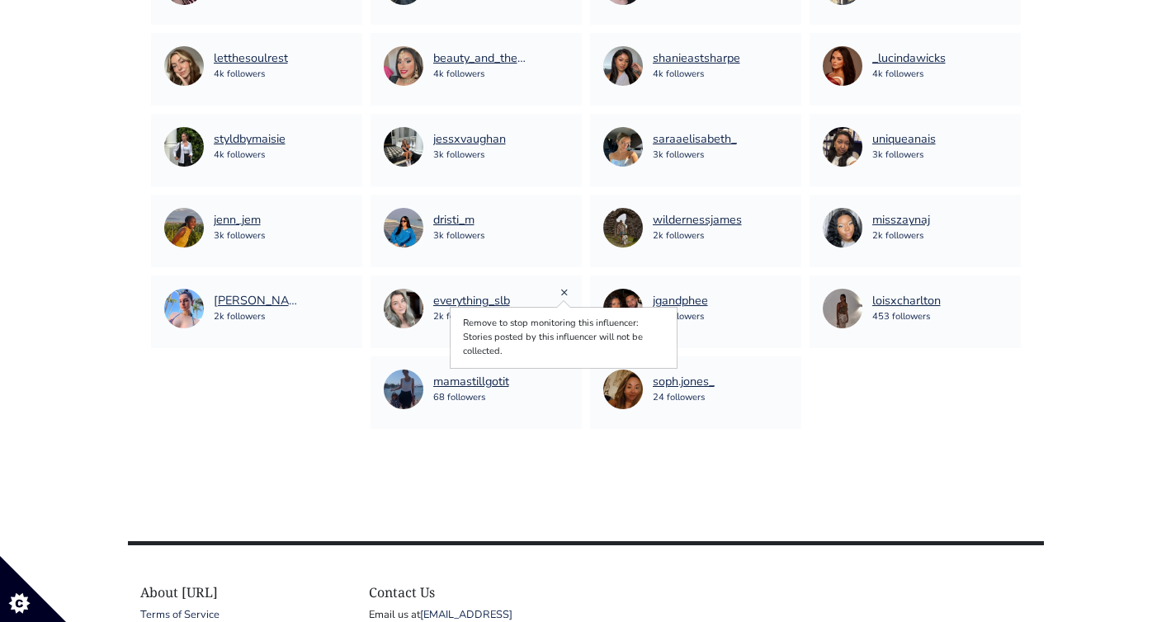
click at [560, 288] on link "×" at bounding box center [564, 292] width 8 height 18
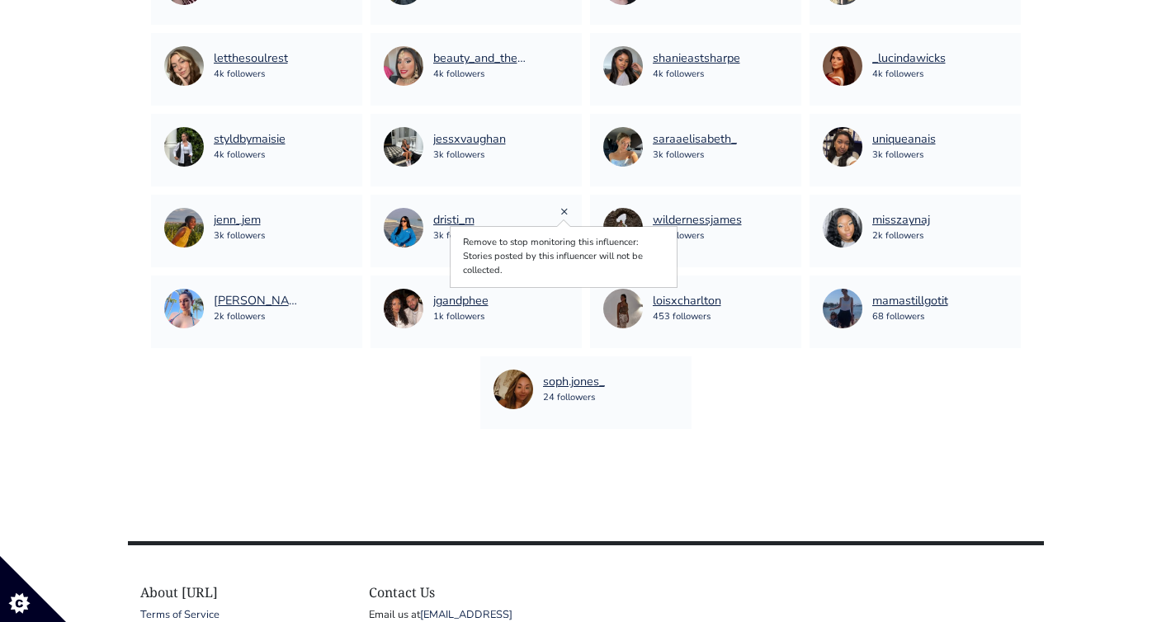
click at [564, 211] on link "×" at bounding box center [564, 211] width 8 height 18
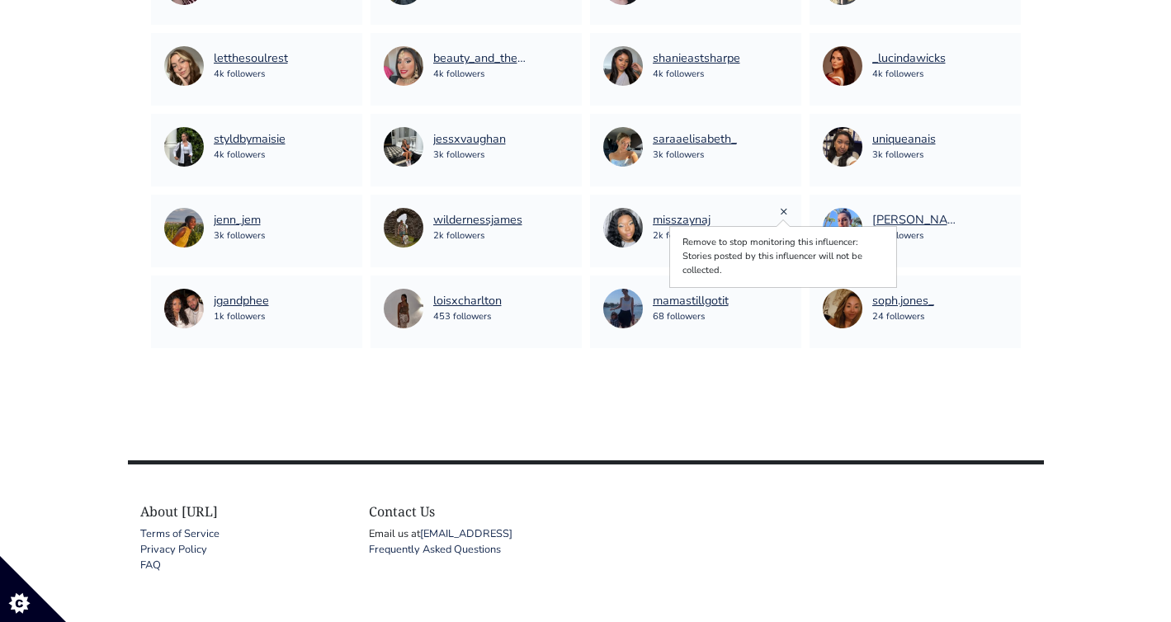
click at [787, 209] on link "×" at bounding box center [784, 211] width 8 height 18
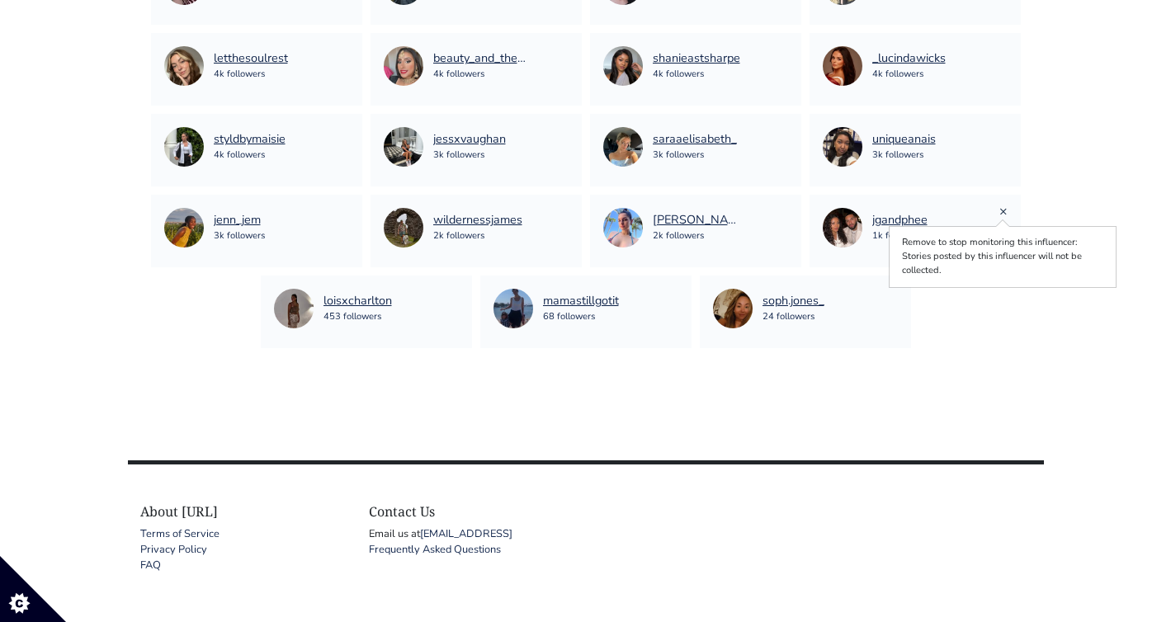
click at [1003, 205] on link "×" at bounding box center [1003, 211] width 8 height 18
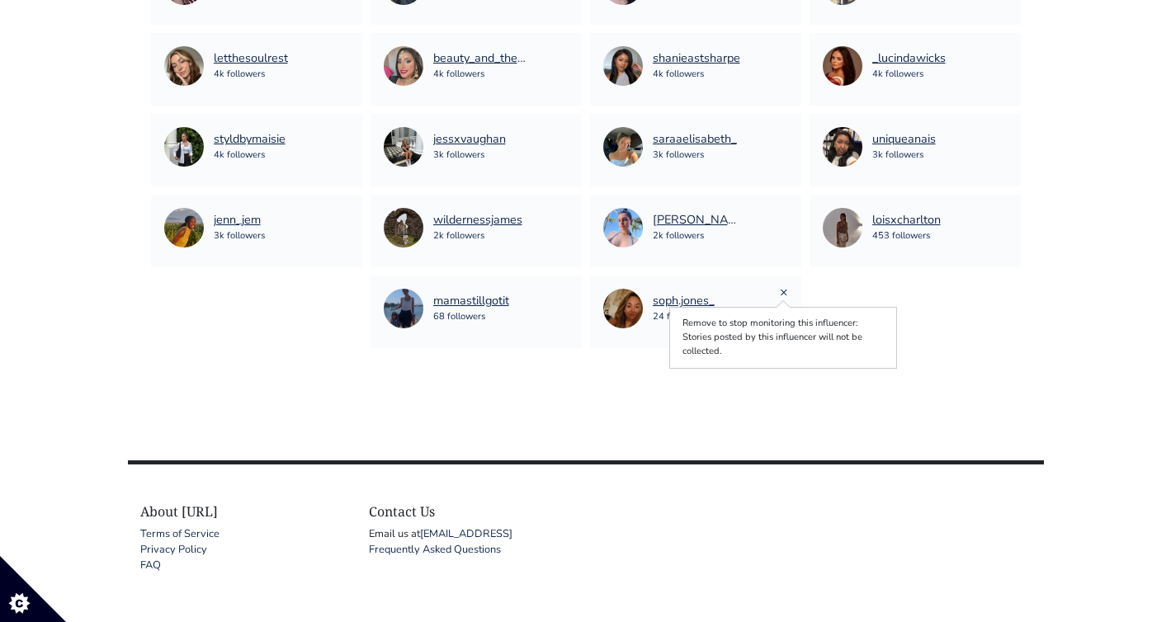
click at [783, 294] on link "×" at bounding box center [784, 292] width 8 height 18
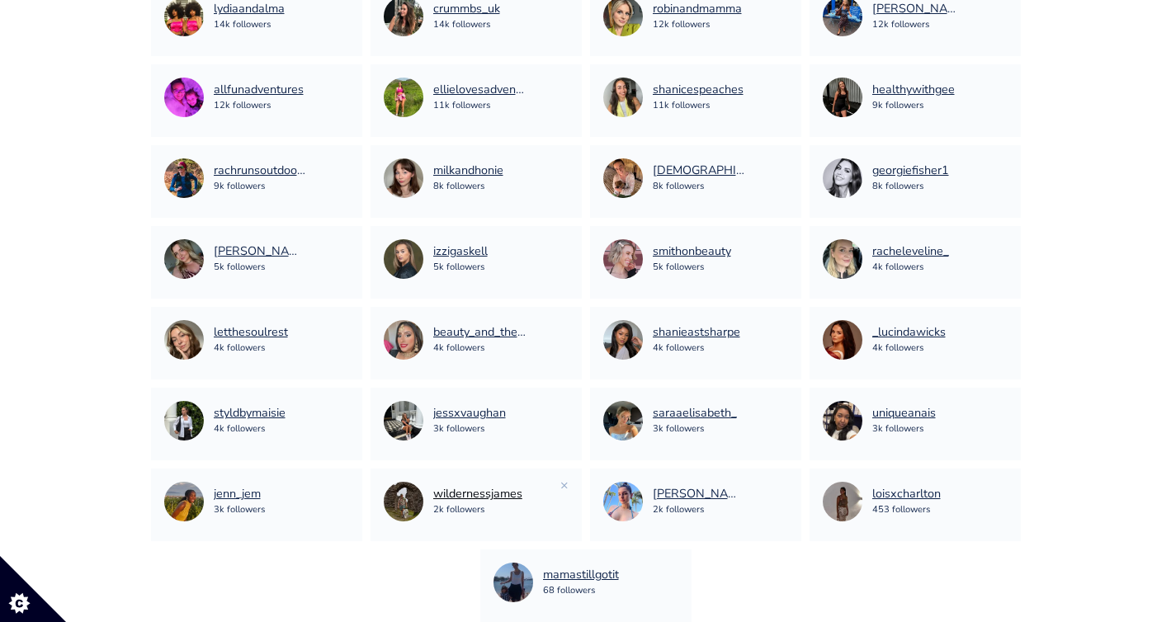
scroll to position [2925, 0]
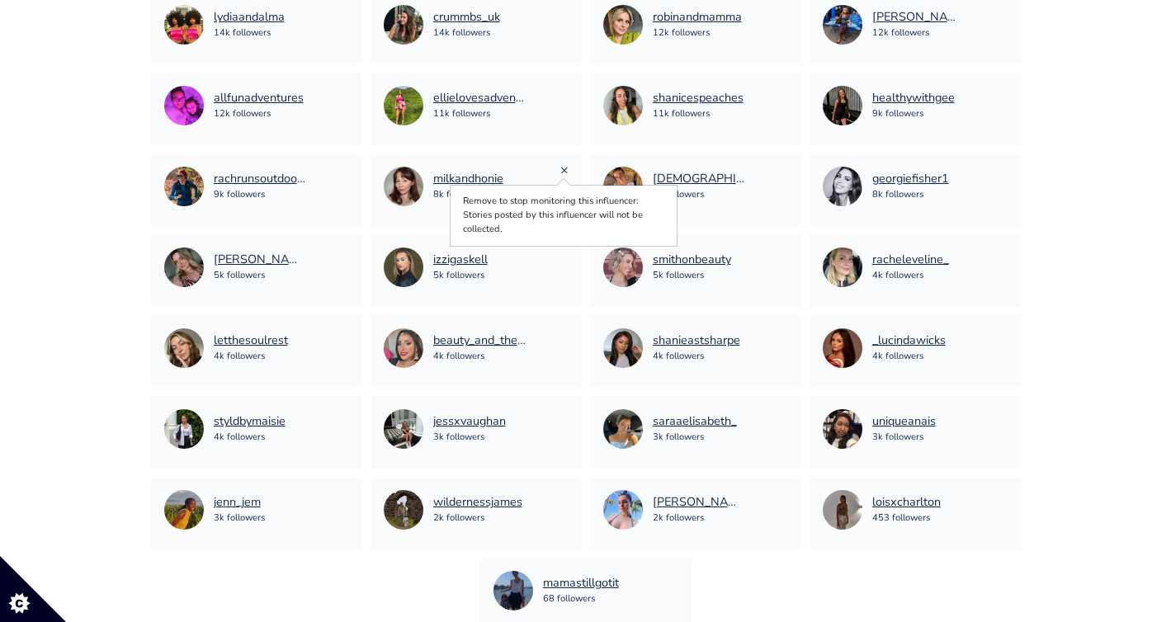
click at [564, 168] on link "×" at bounding box center [564, 170] width 8 height 18
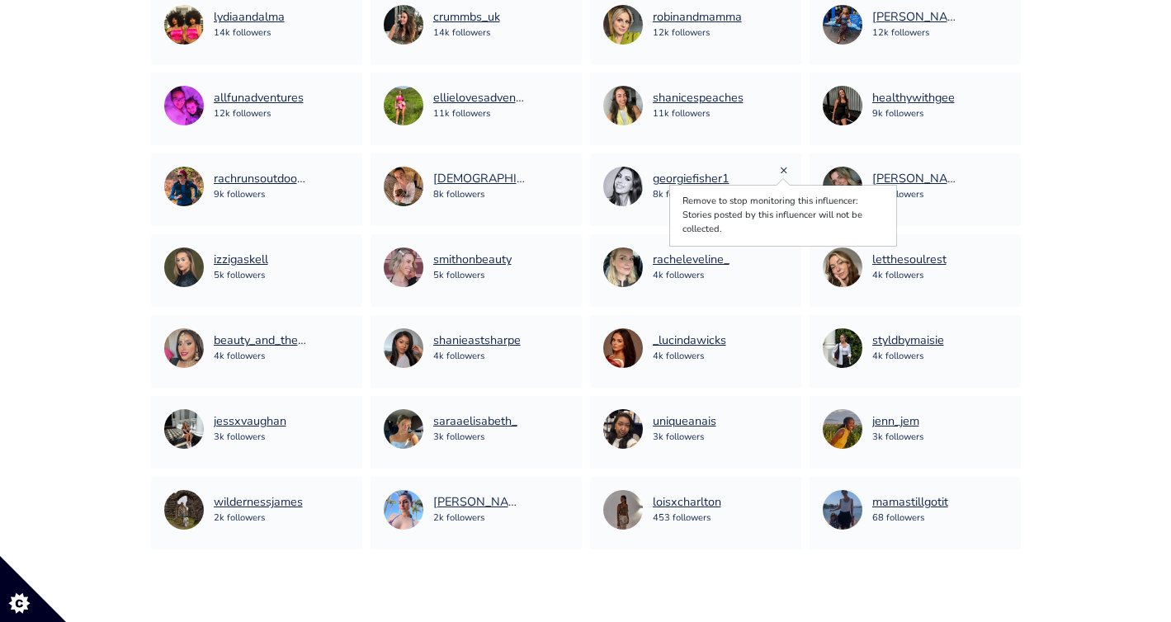
click at [787, 169] on link "×" at bounding box center [784, 170] width 8 height 18
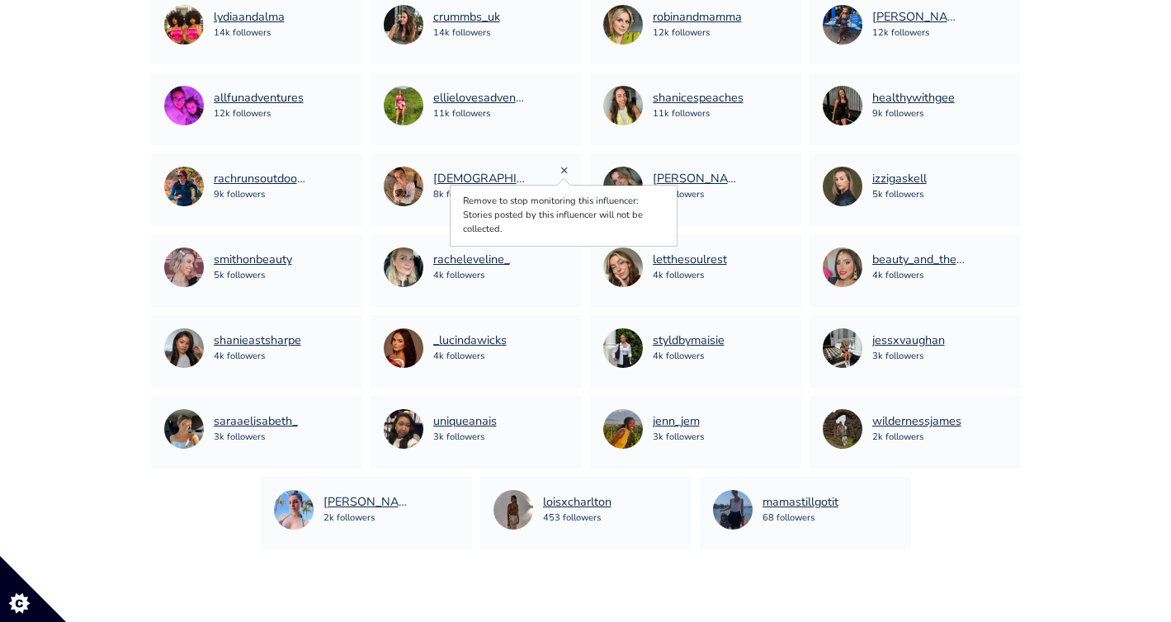
click at [565, 168] on link "×" at bounding box center [564, 170] width 8 height 18
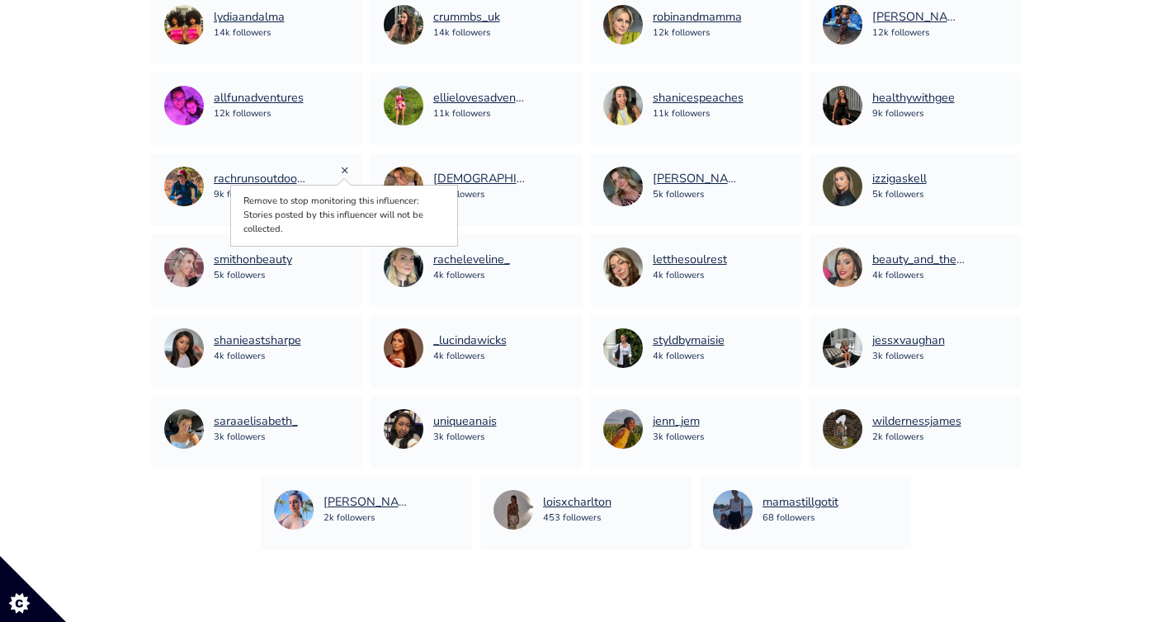
click at [342, 171] on link "×" at bounding box center [345, 170] width 8 height 18
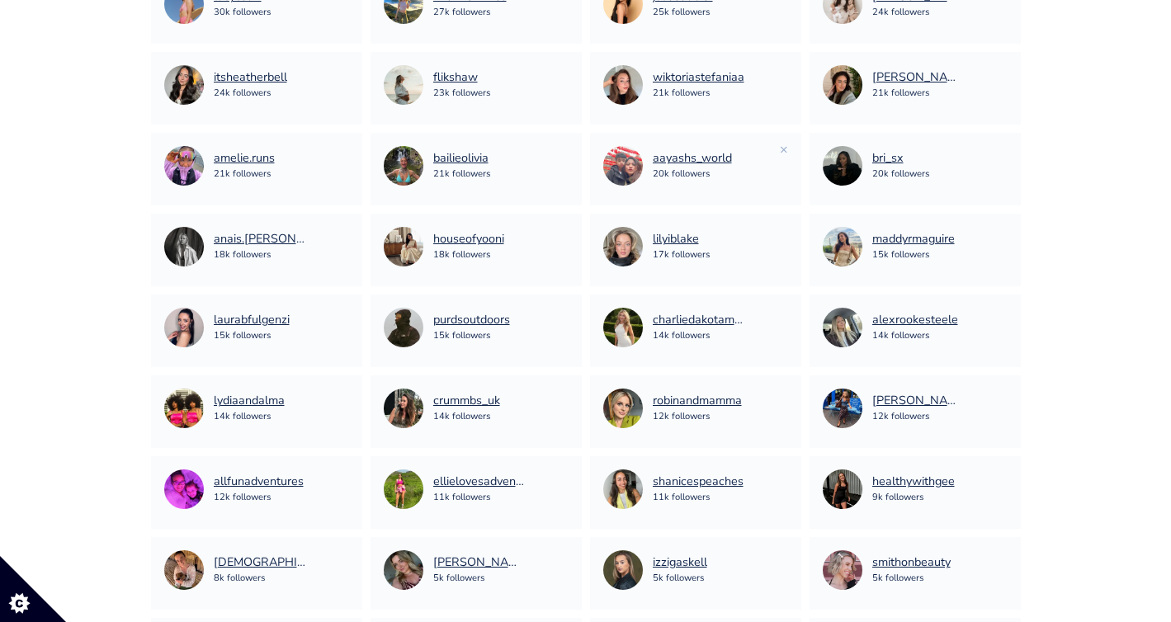
scroll to position [2533, 0]
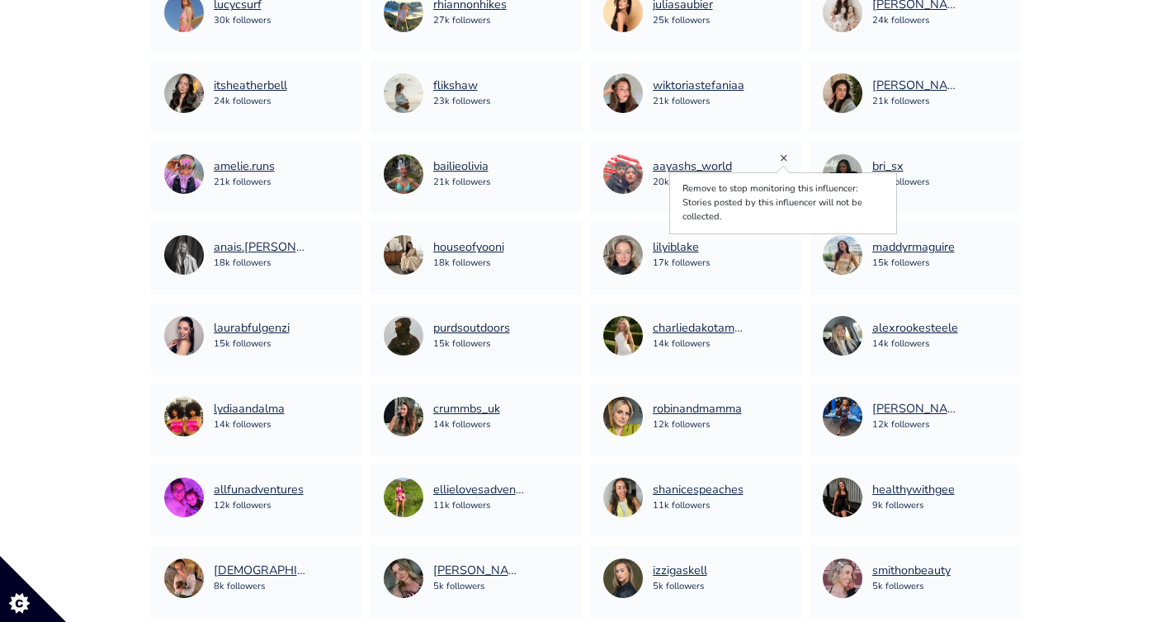
click at [783, 154] on link "×" at bounding box center [784, 158] width 8 height 18
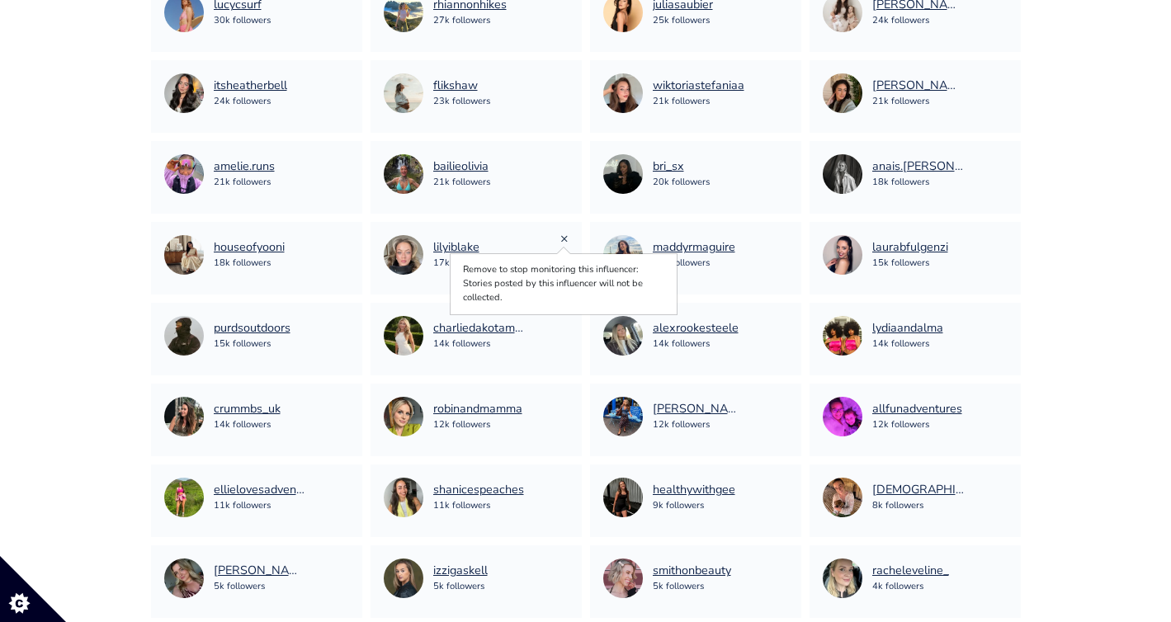
click at [567, 239] on link "×" at bounding box center [564, 238] width 8 height 18
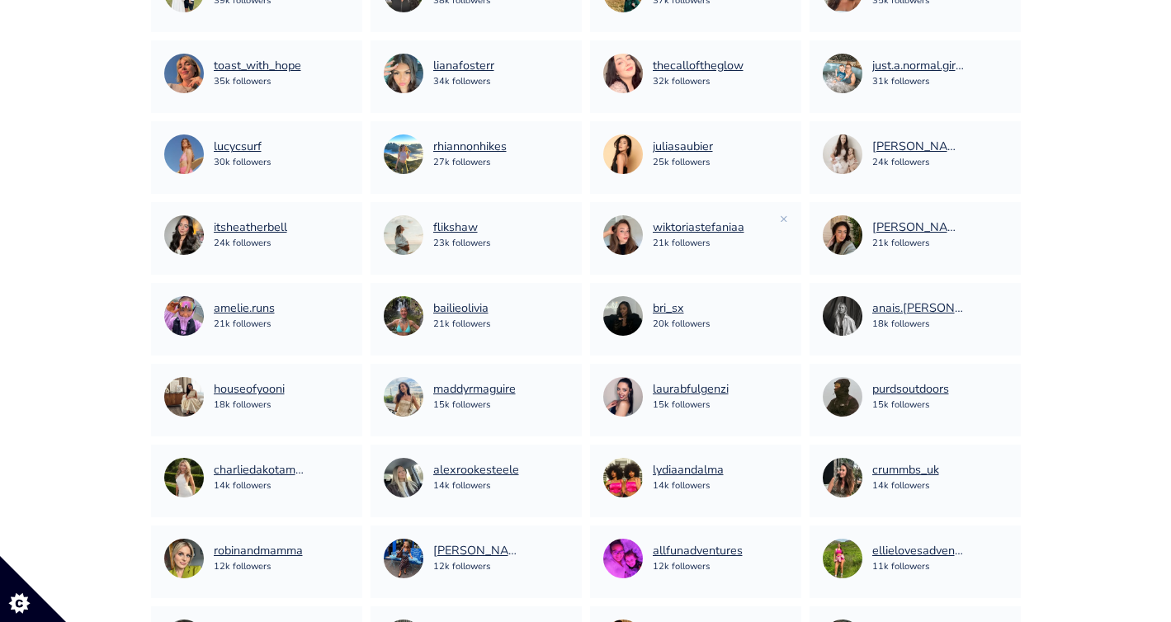
scroll to position [2374, 0]
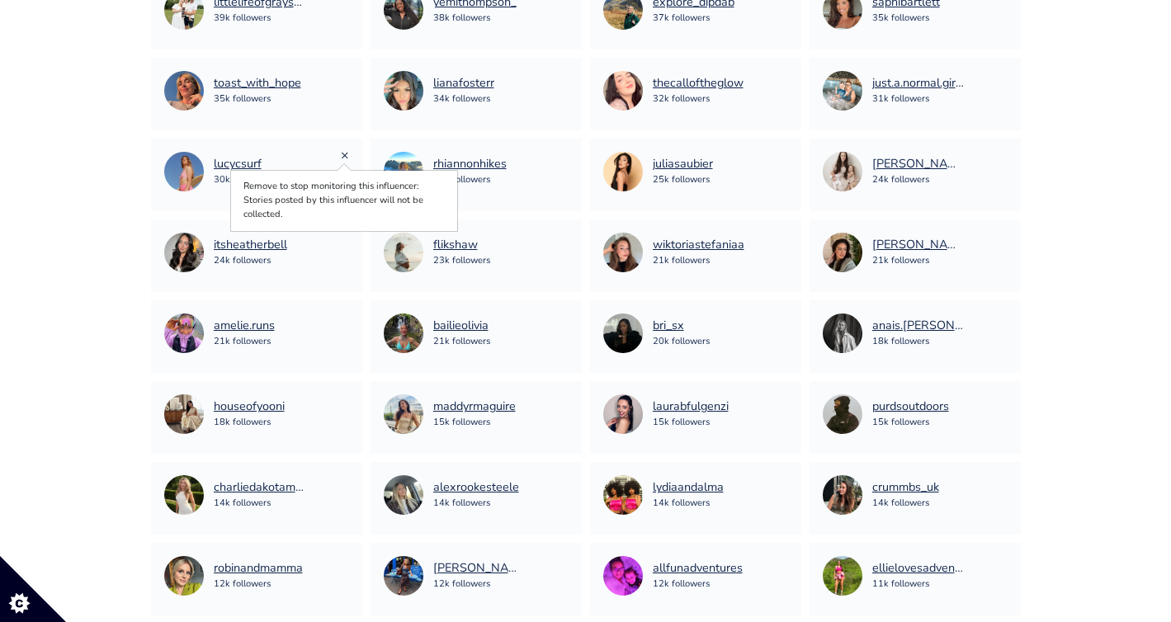
click at [344, 152] on link "×" at bounding box center [345, 155] width 8 height 18
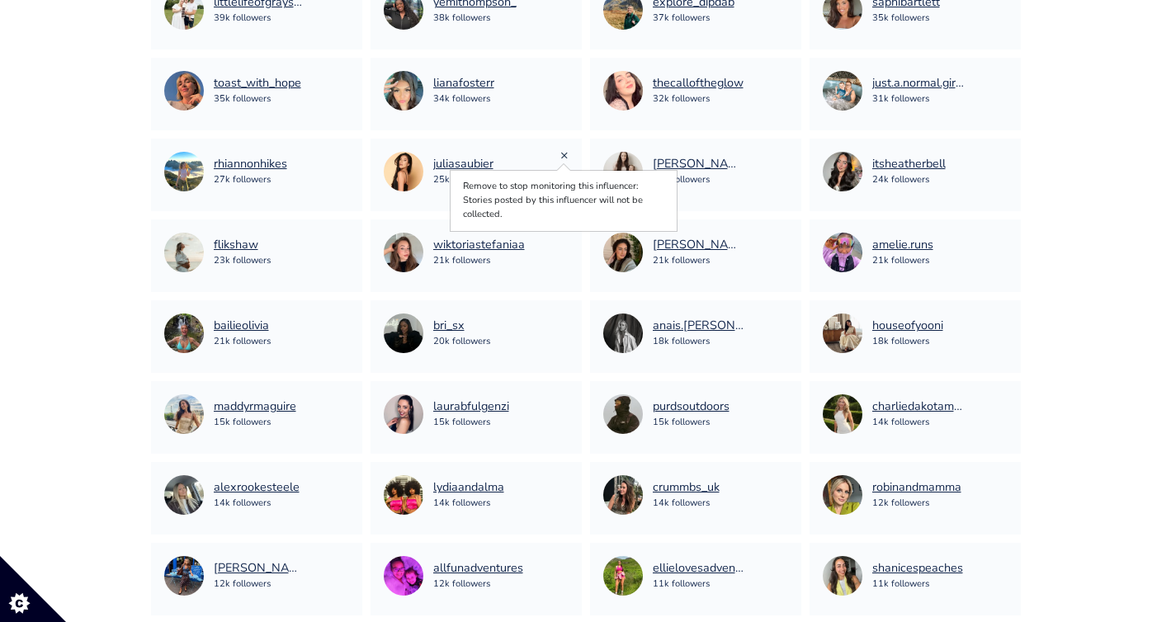
click at [568, 153] on link "×" at bounding box center [564, 155] width 8 height 18
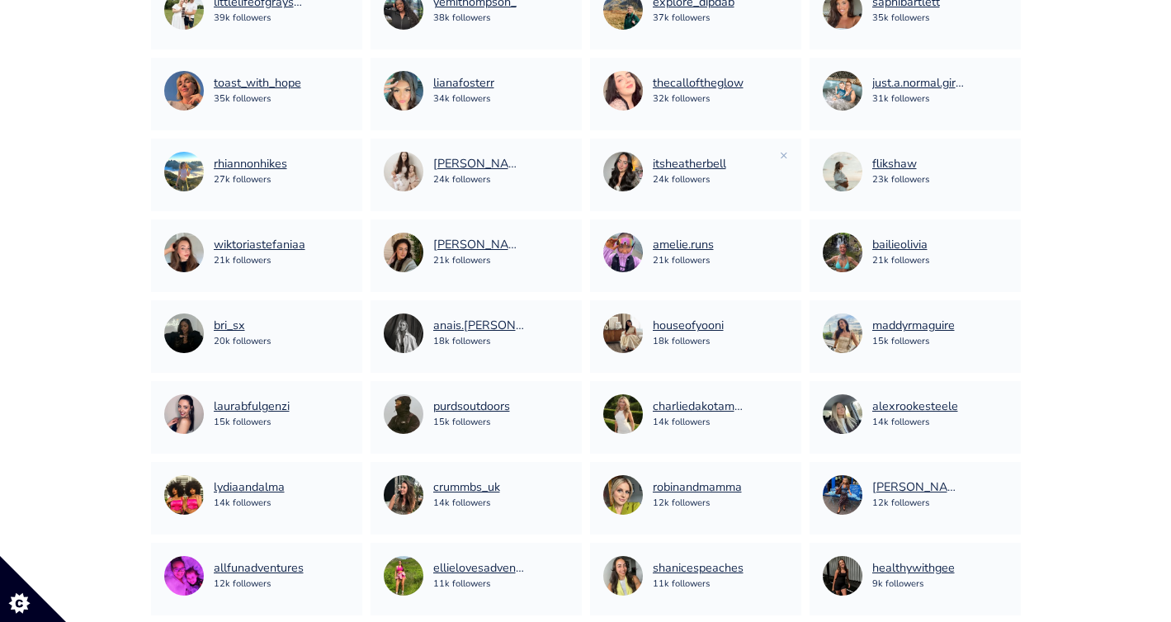
click at [777, 149] on div "itsheatherbell 24k followers" at bounding box center [695, 171] width 185 height 53
click at [785, 150] on link "×" at bounding box center [784, 155] width 8 height 18
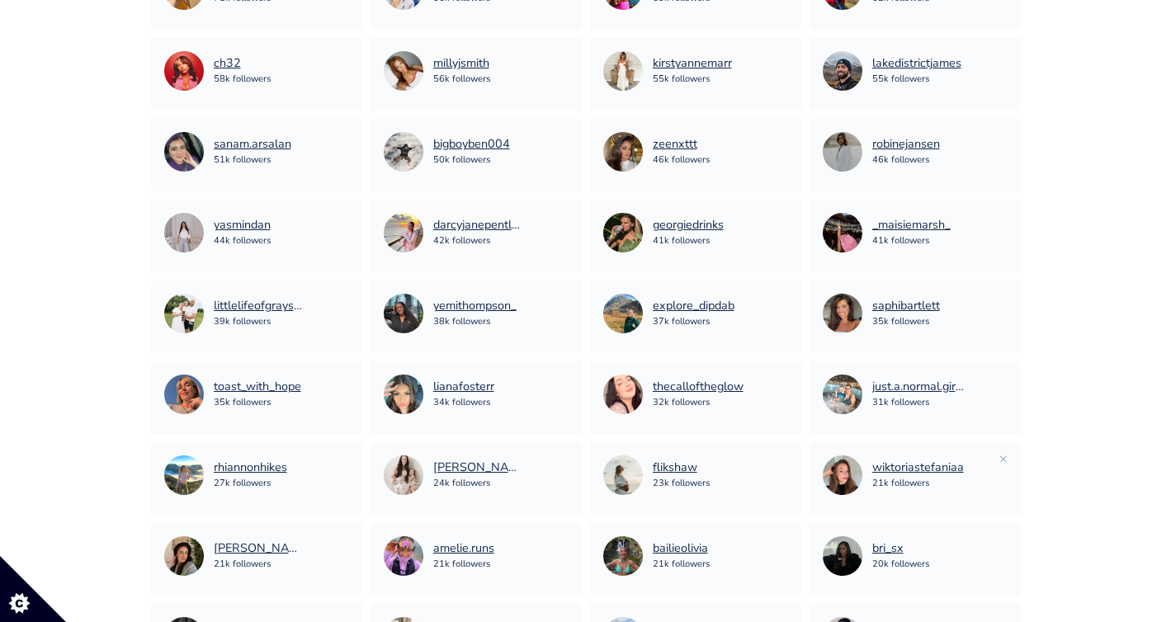
scroll to position [2070, 0]
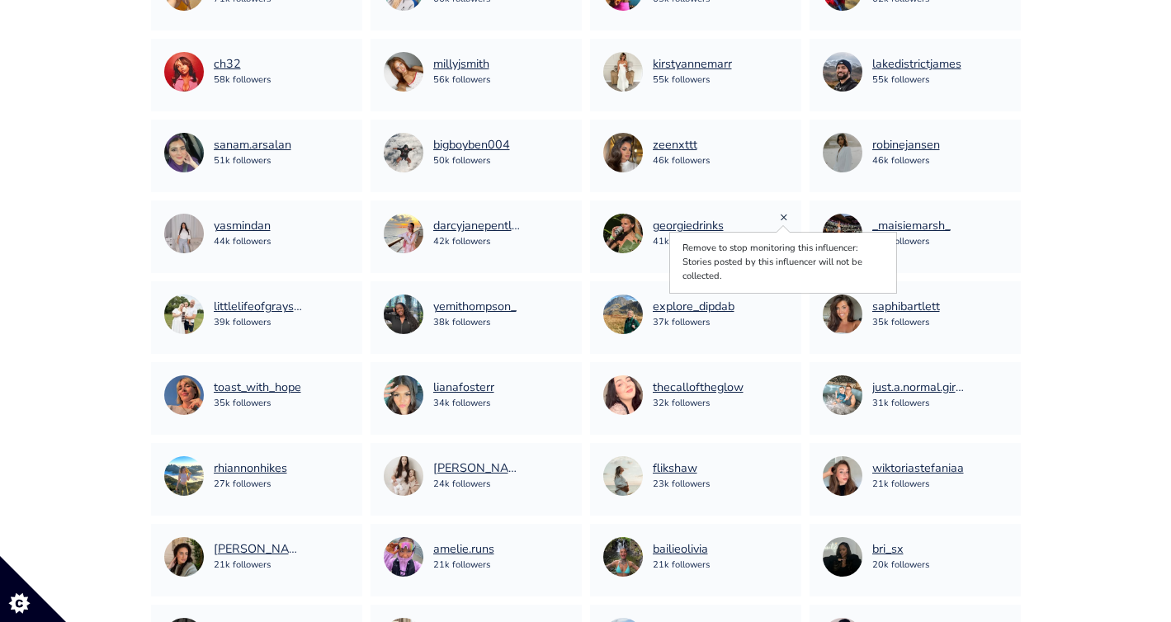
click at [785, 215] on link "×" at bounding box center [784, 217] width 8 height 18
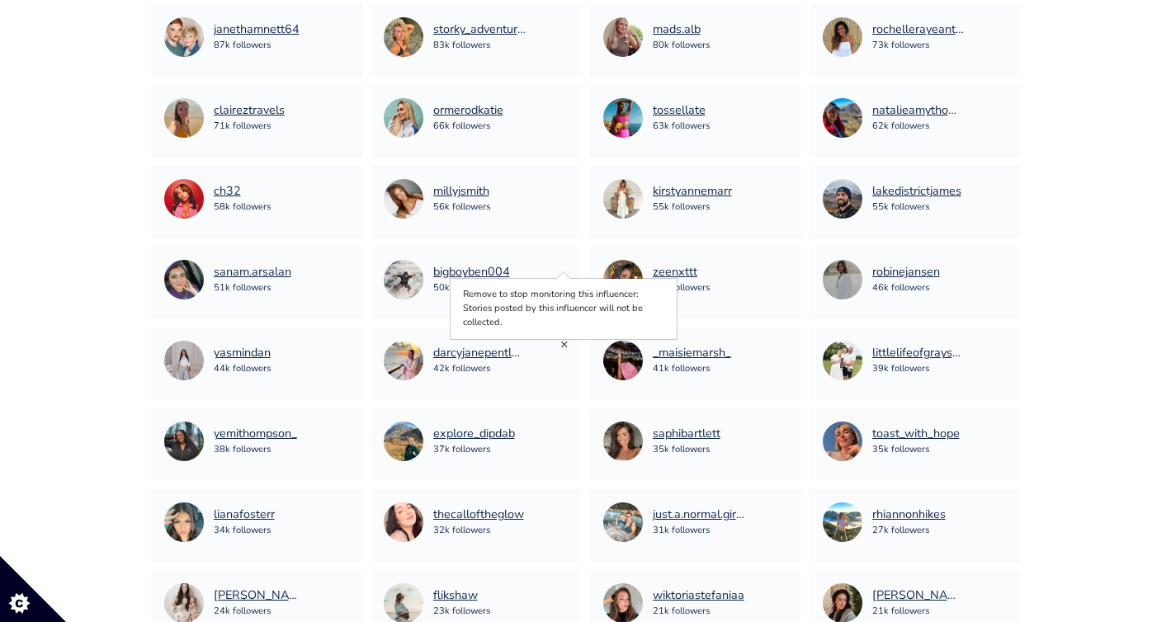
scroll to position [1942, 0]
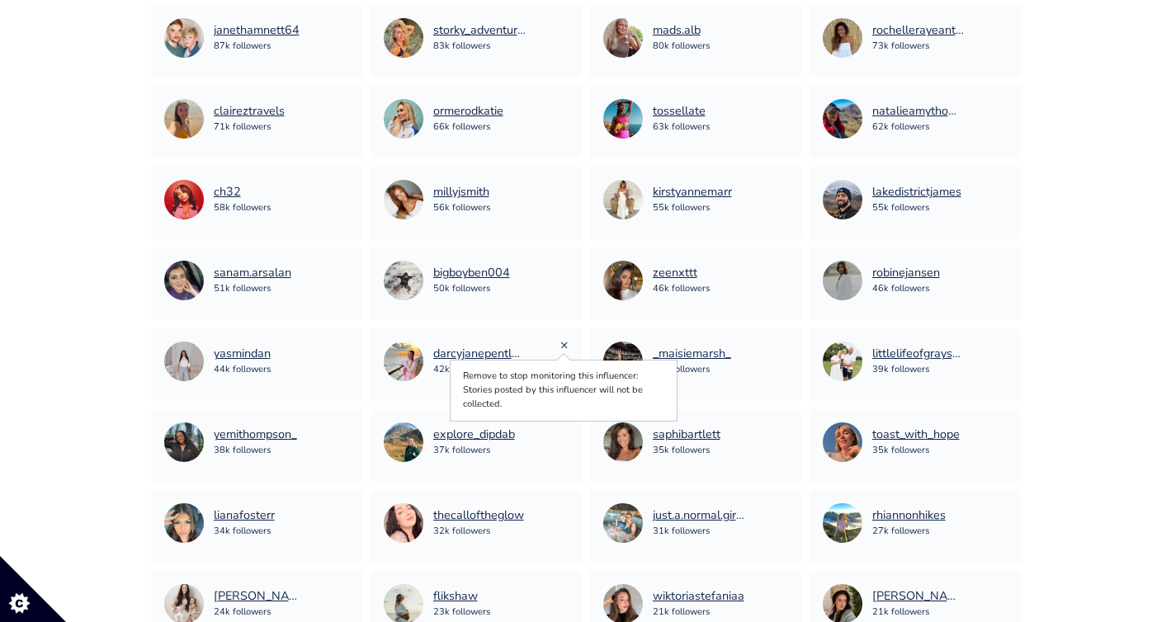
click at [564, 341] on link "×" at bounding box center [564, 345] width 8 height 18
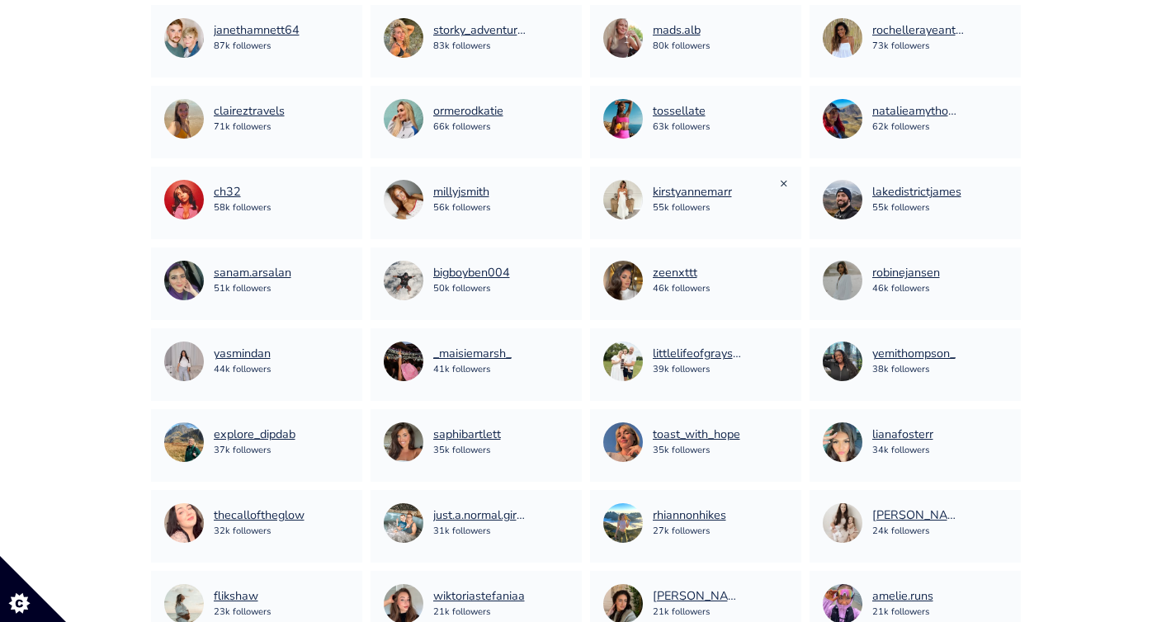
click at [784, 182] on link "×" at bounding box center [784, 183] width 8 height 18
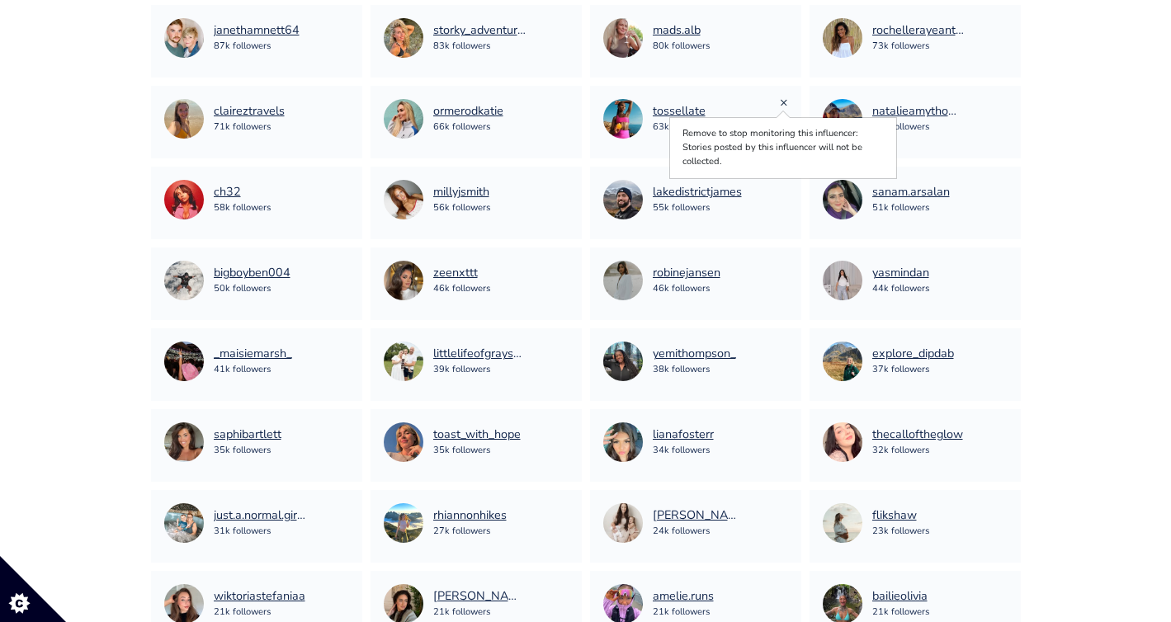
click at [783, 98] on link "×" at bounding box center [784, 102] width 8 height 18
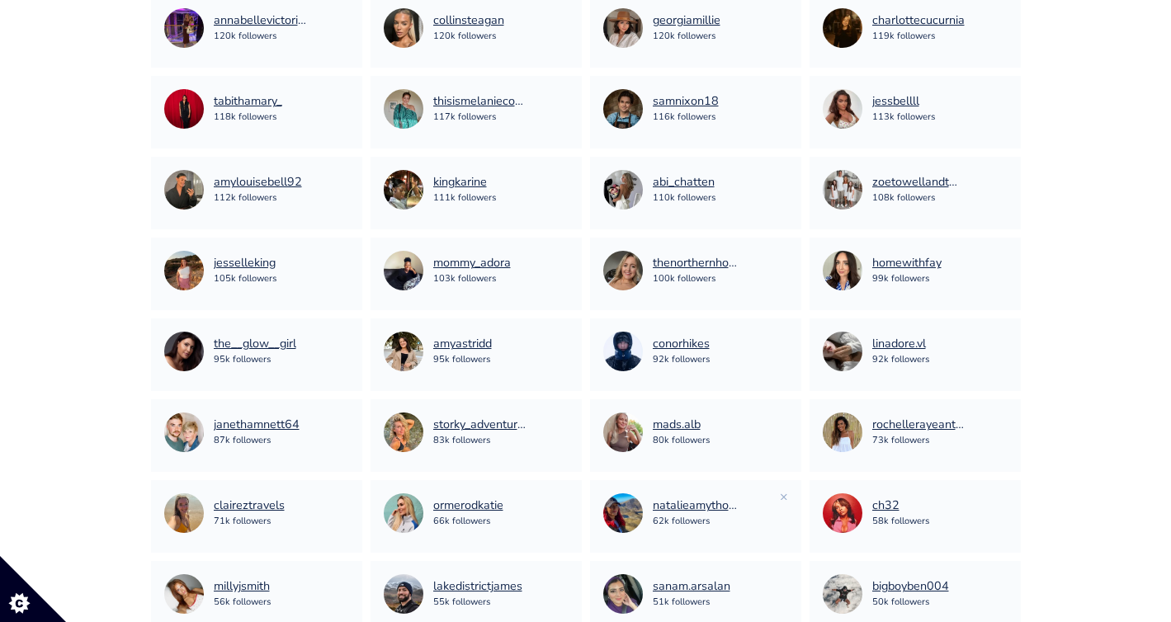
scroll to position [1191, 0]
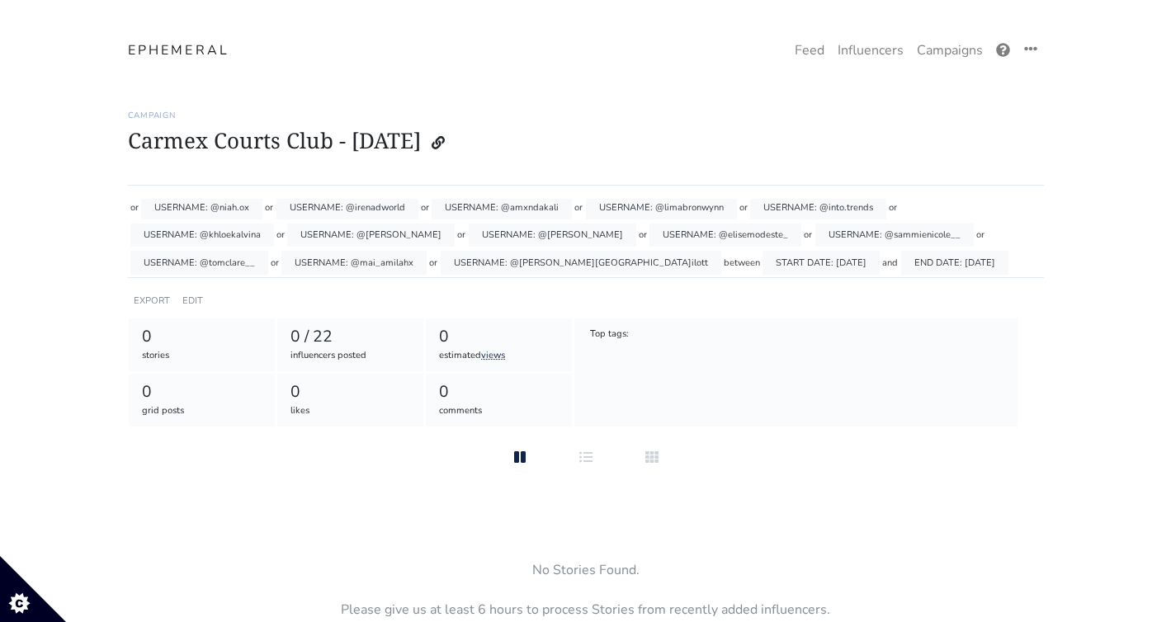
scroll to position [65, 0]
